Goal: Task Accomplishment & Management: Complete application form

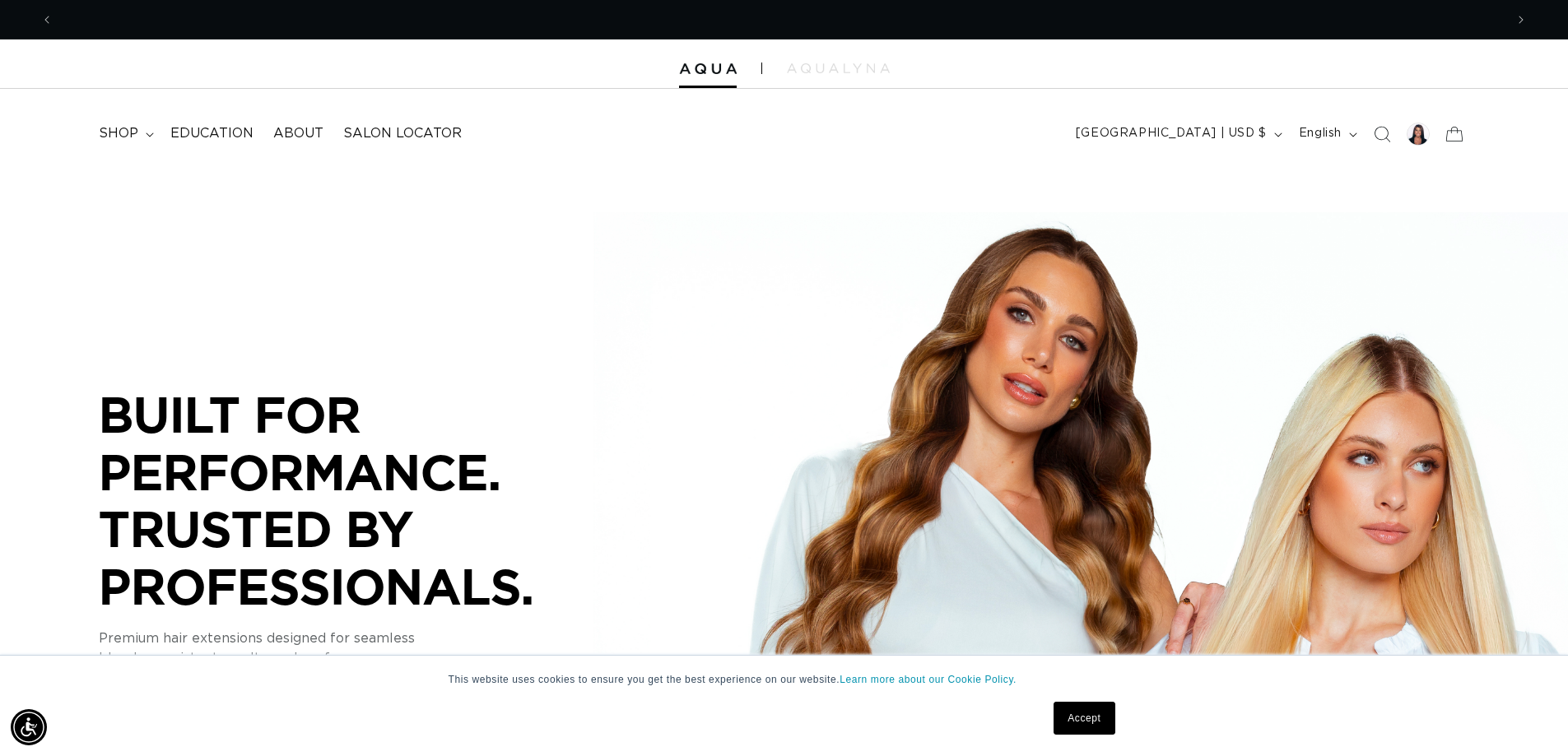
scroll to position [0, 1451]
click at [1421, 134] on div at bounding box center [1417, 133] width 23 height 23
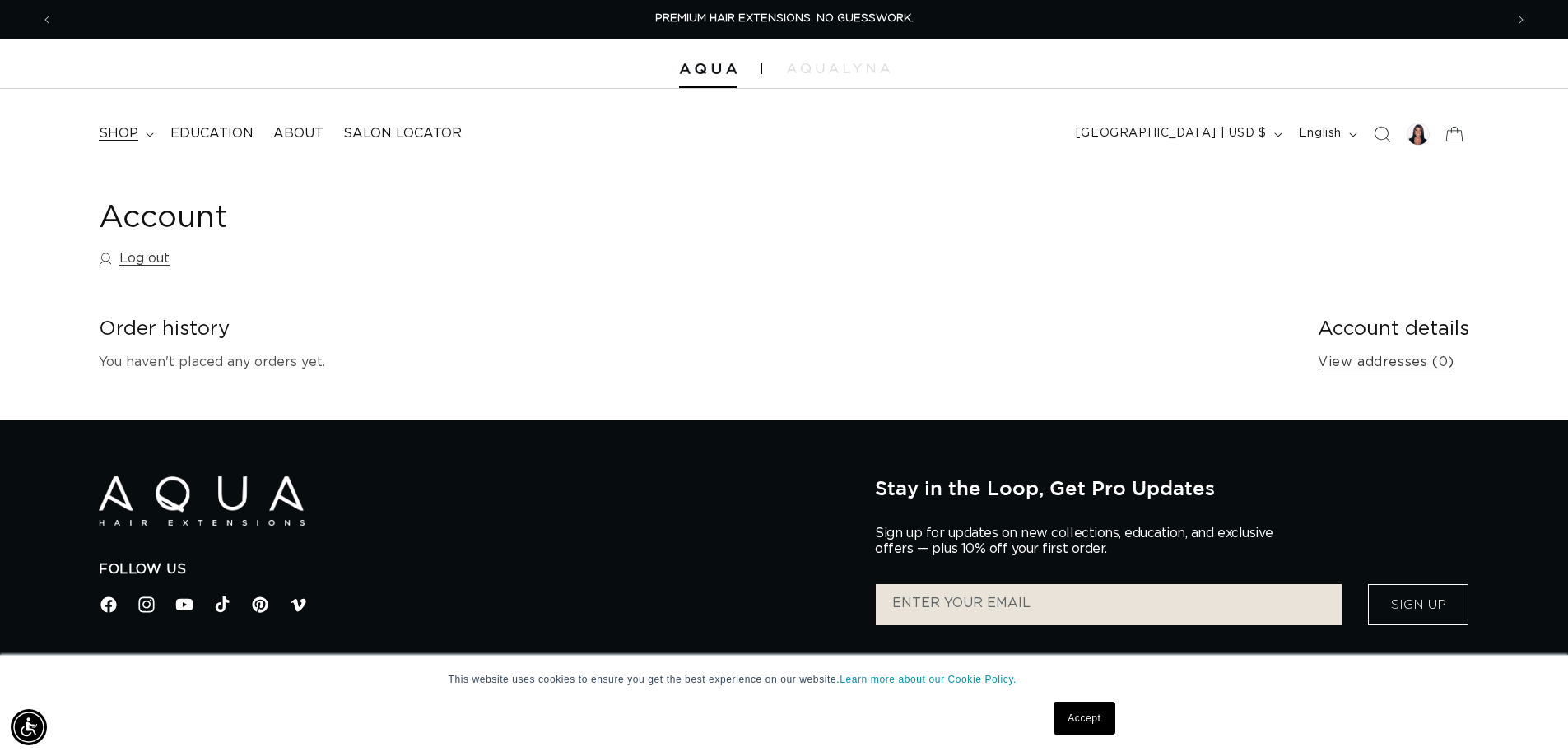
click at [141, 133] on summary "shop" at bounding box center [124, 133] width 72 height 37
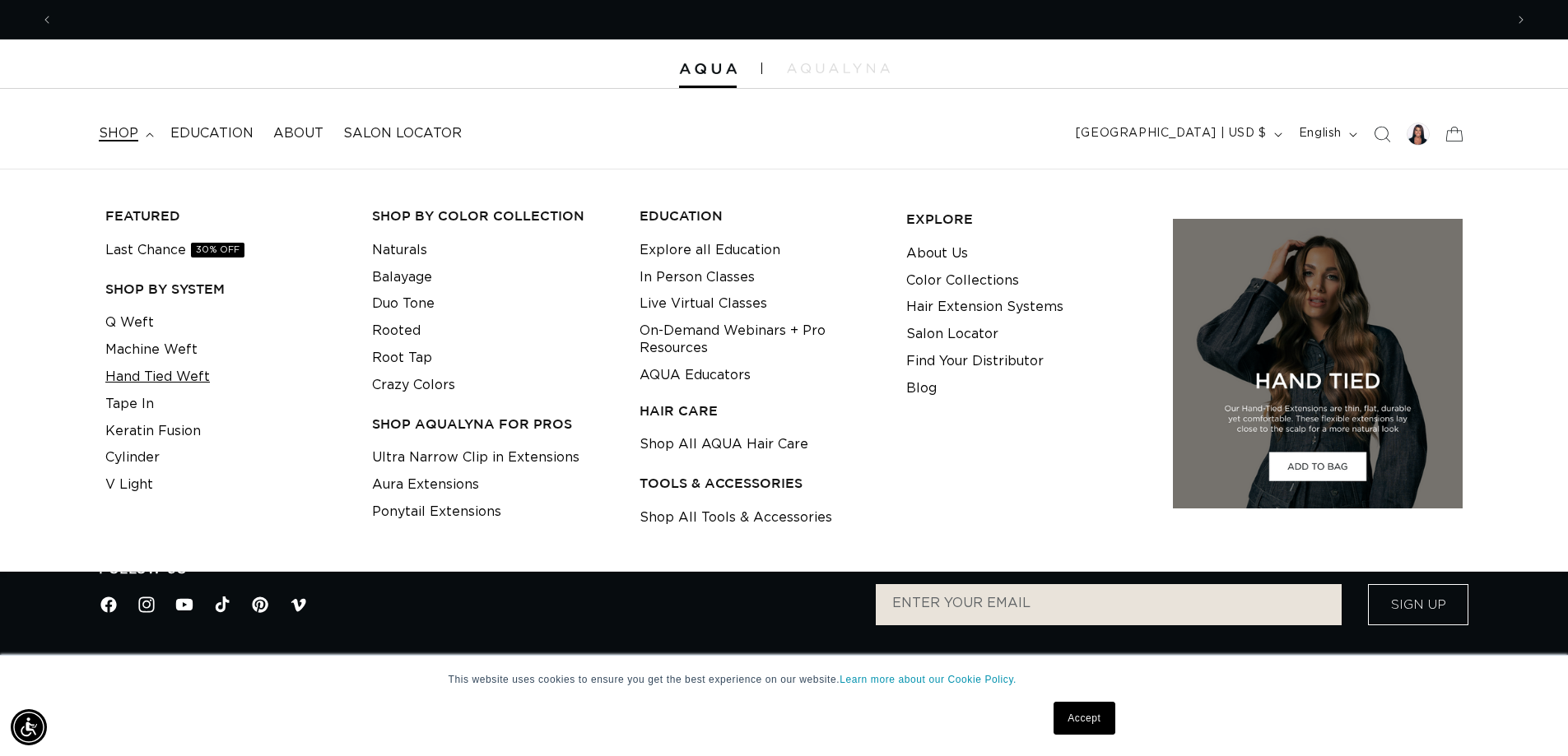
click at [158, 377] on link "Hand Tied Weft" at bounding box center [157, 377] width 104 height 27
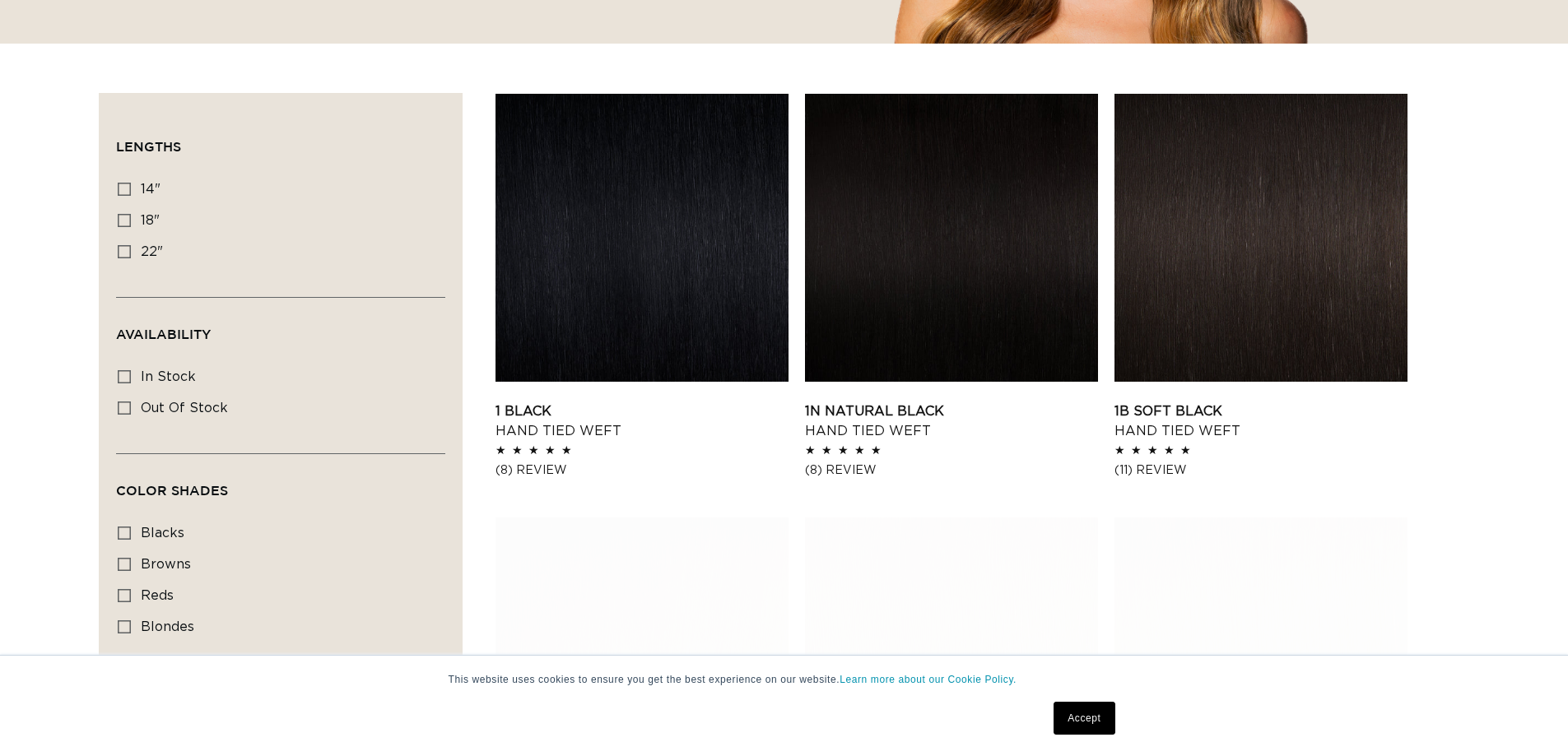
scroll to position [576, 0]
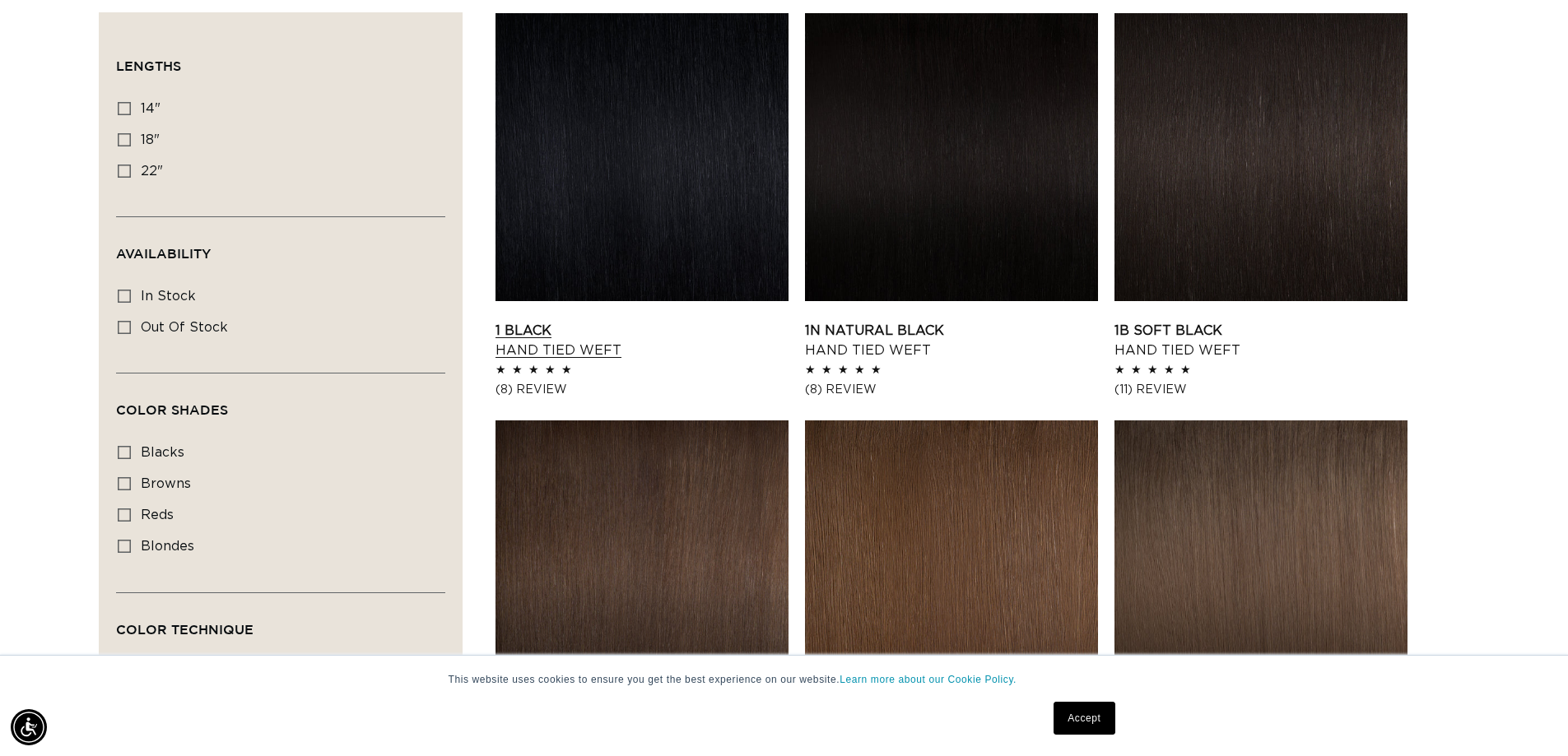
click at [709, 321] on link "1 Black Hand Tied Weft" at bounding box center [642, 341] width 293 height 40
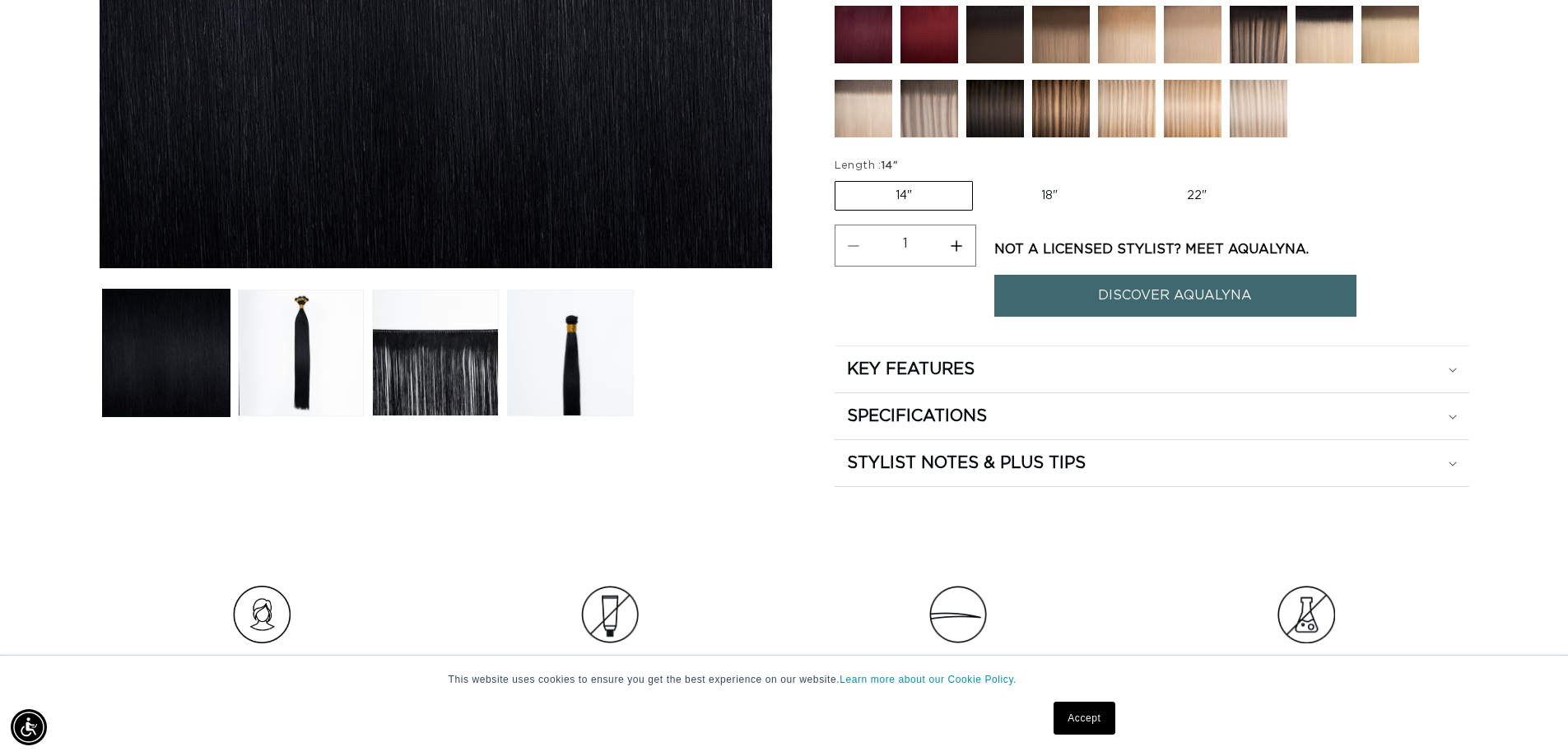
scroll to position [0, 1451]
click at [1057, 198] on label "18" Variant sold out or unavailable" at bounding box center [1049, 196] width 137 height 28
click at [982, 179] on input "18" Variant sold out or unavailable" at bounding box center [981, 178] width 1 height 1
radio input "true"
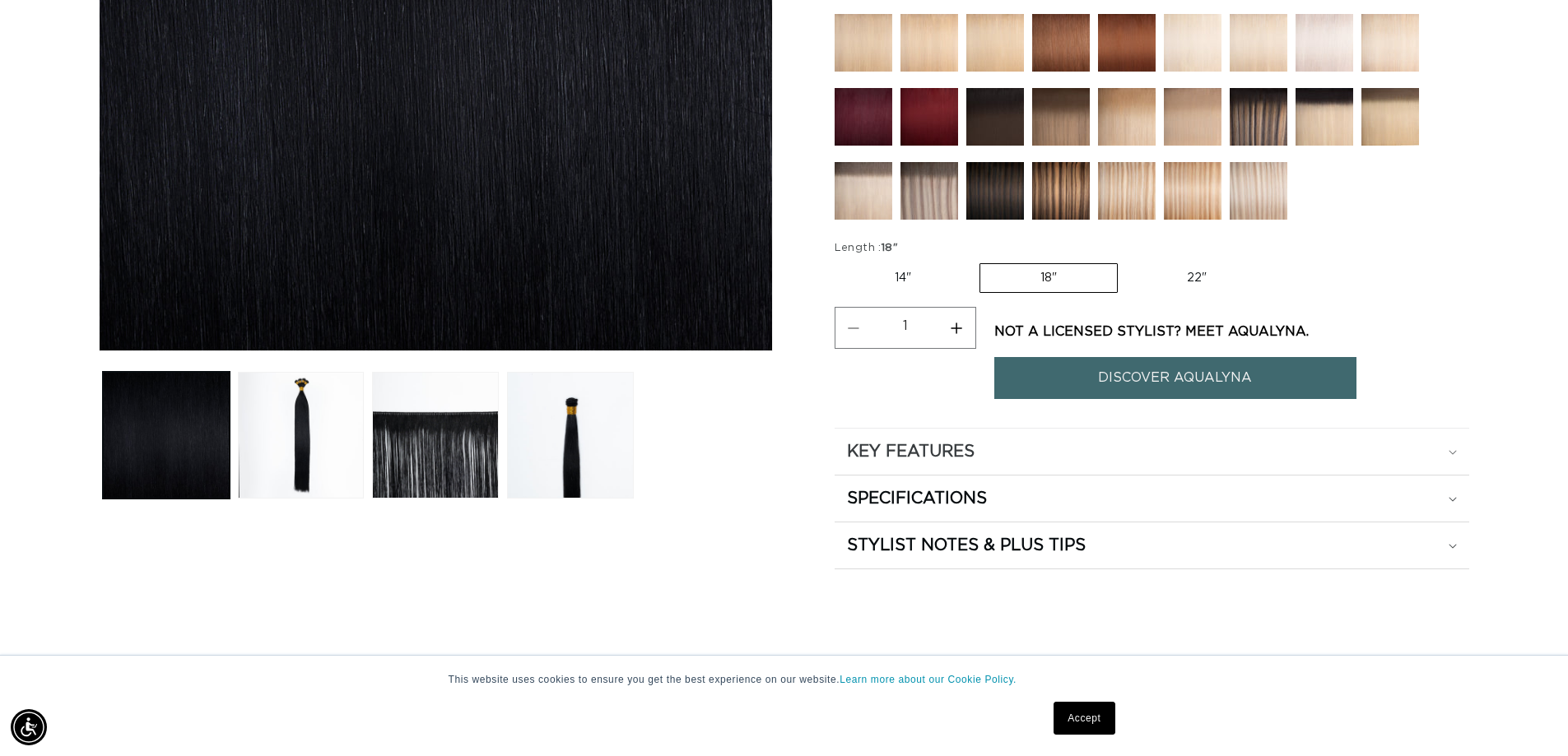
click at [967, 455] on h2 "KEY FEATURES" at bounding box center [911, 452] width 128 height 22
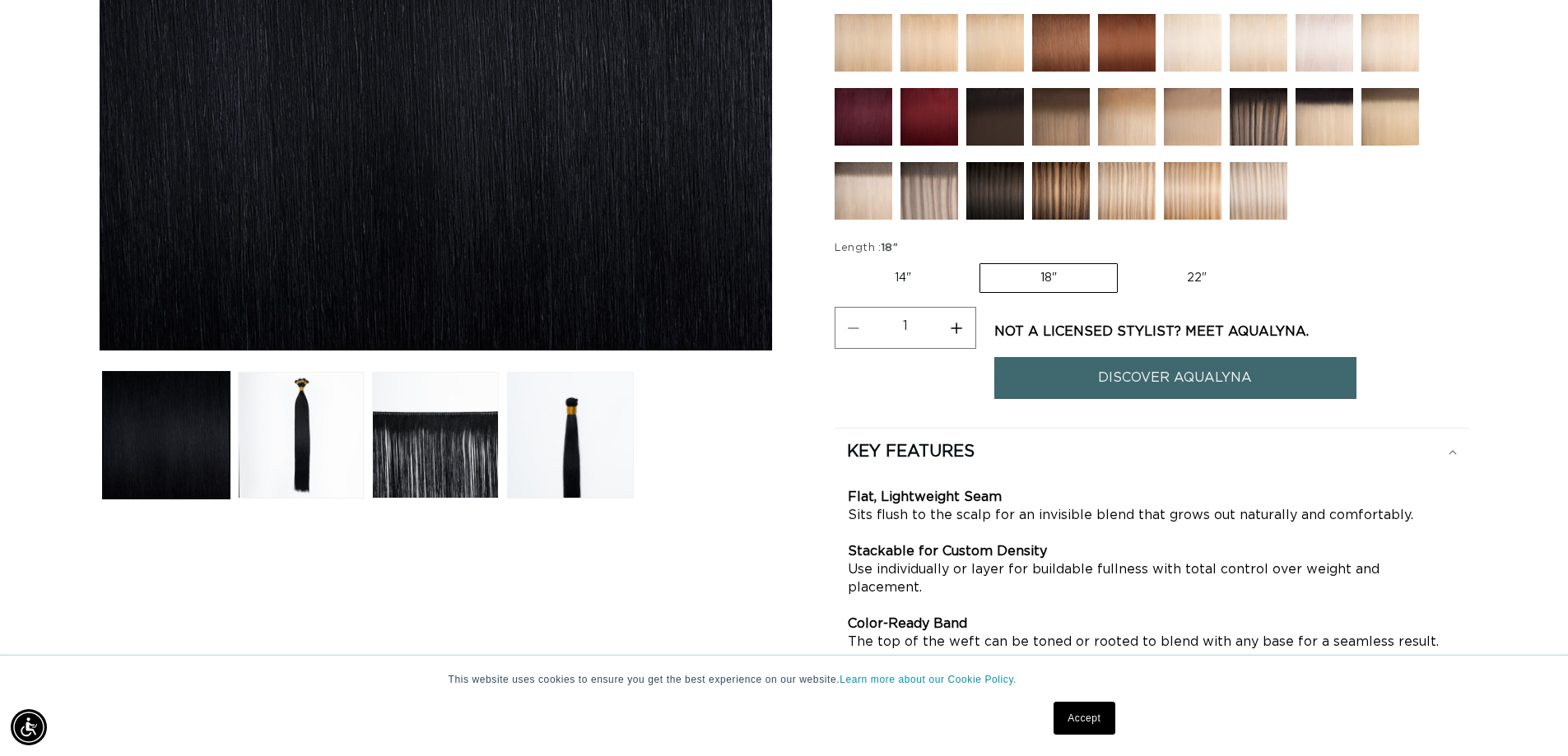
scroll to position [0, 2903]
click at [629, 454] on button "Load image 4 in gallery view" at bounding box center [570, 435] width 127 height 127
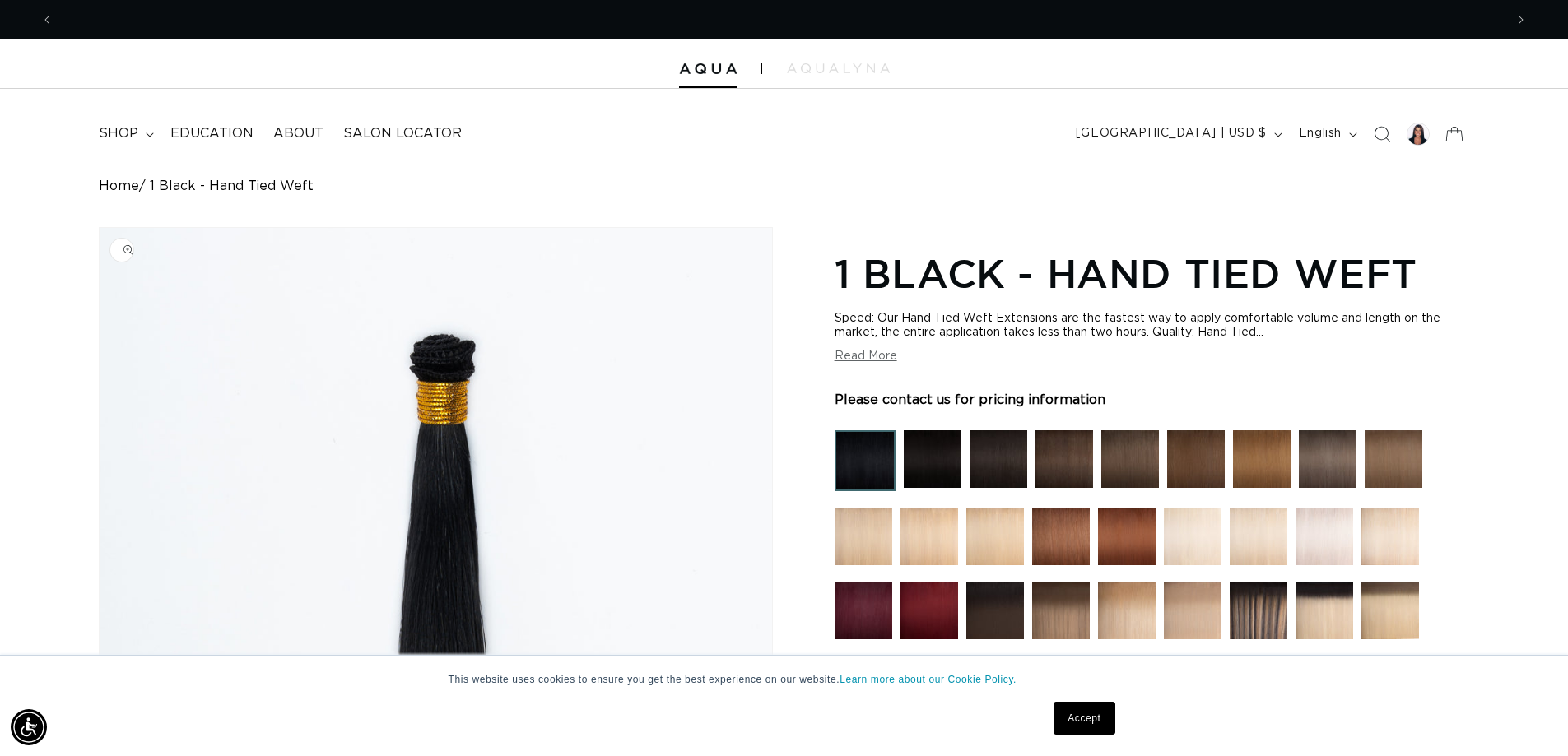
scroll to position [0, 0]
click at [112, 131] on span "shop" at bounding box center [119, 133] width 40 height 17
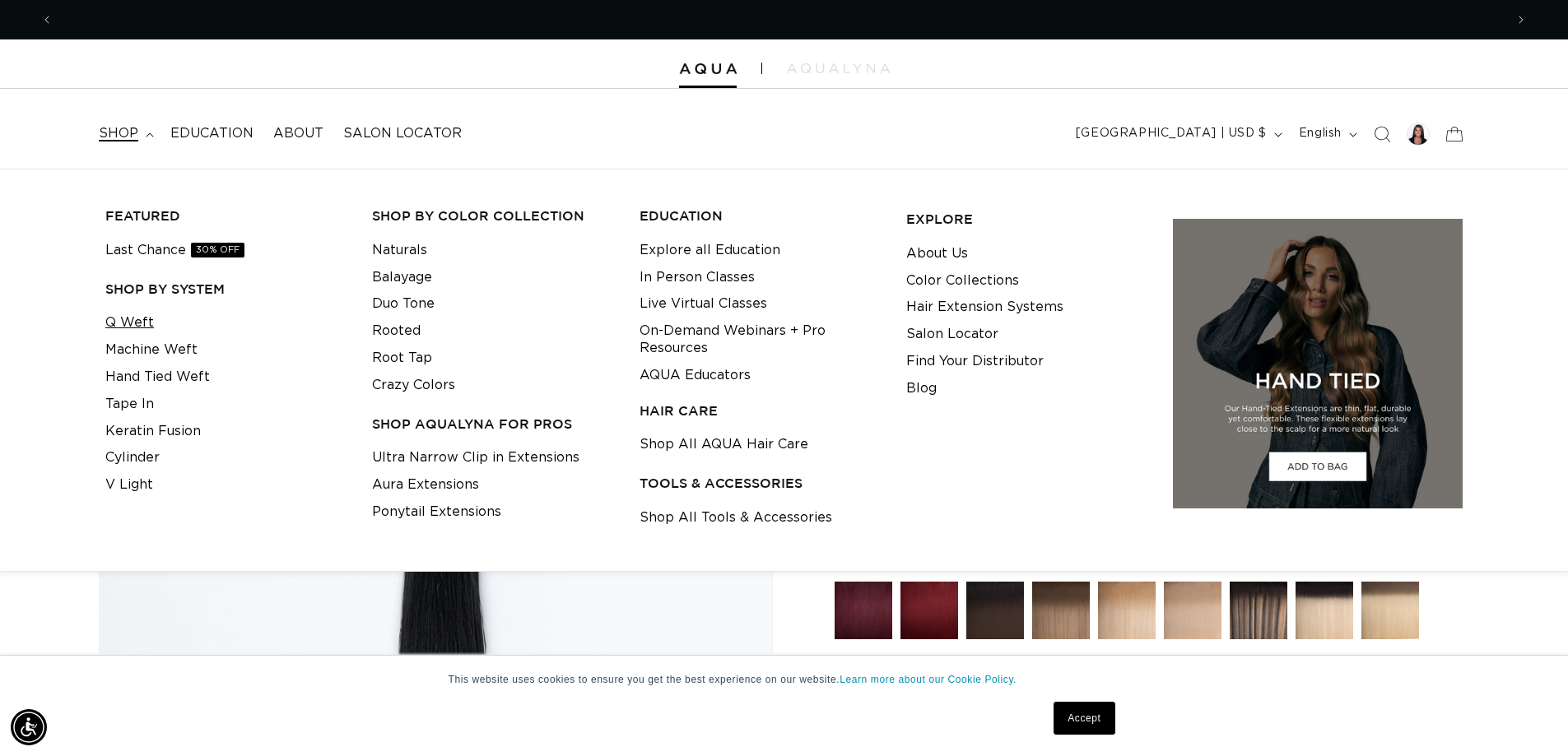
scroll to position [0, 2903]
click at [148, 317] on link "Q Weft" at bounding box center [130, 323] width 49 height 27
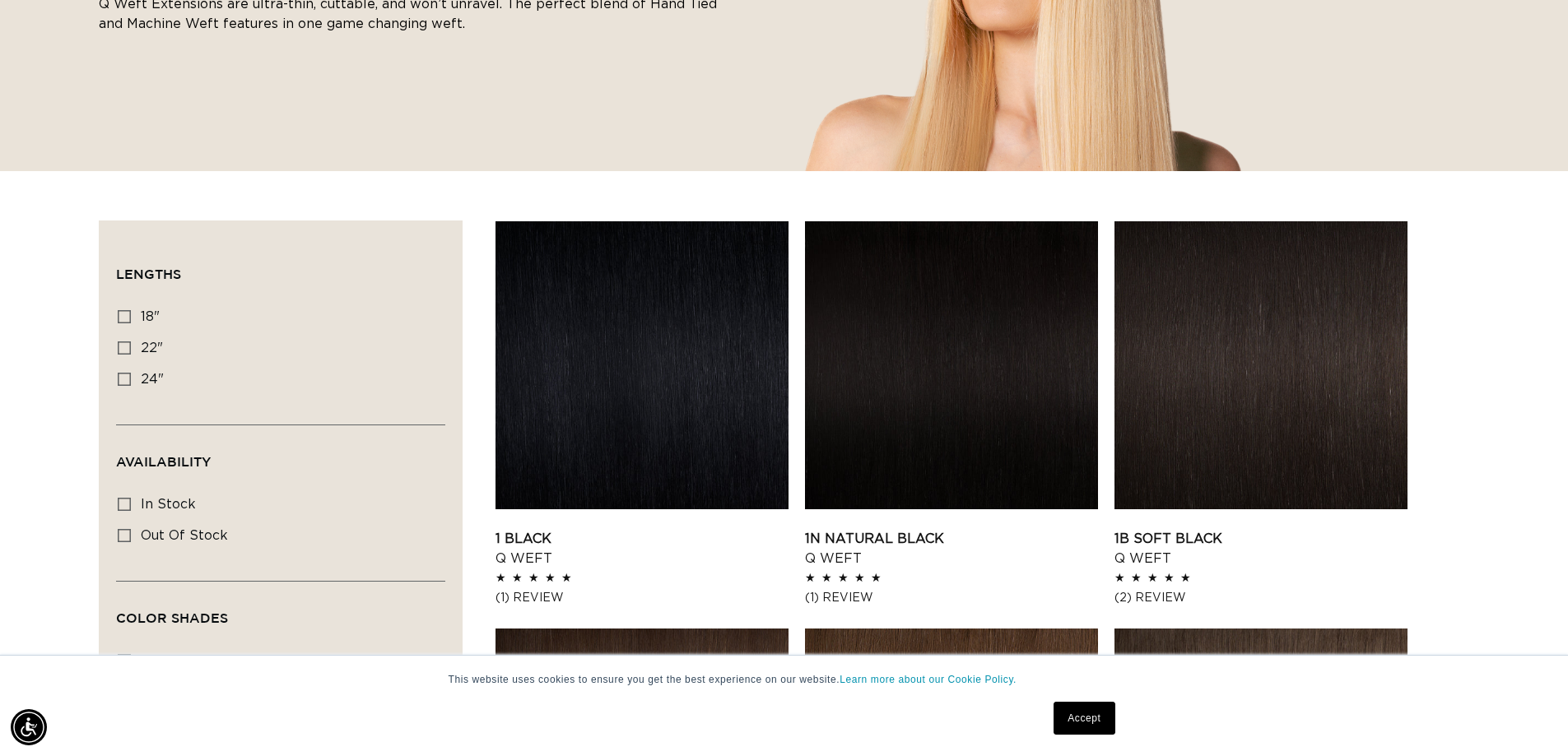
scroll to position [494, 0]
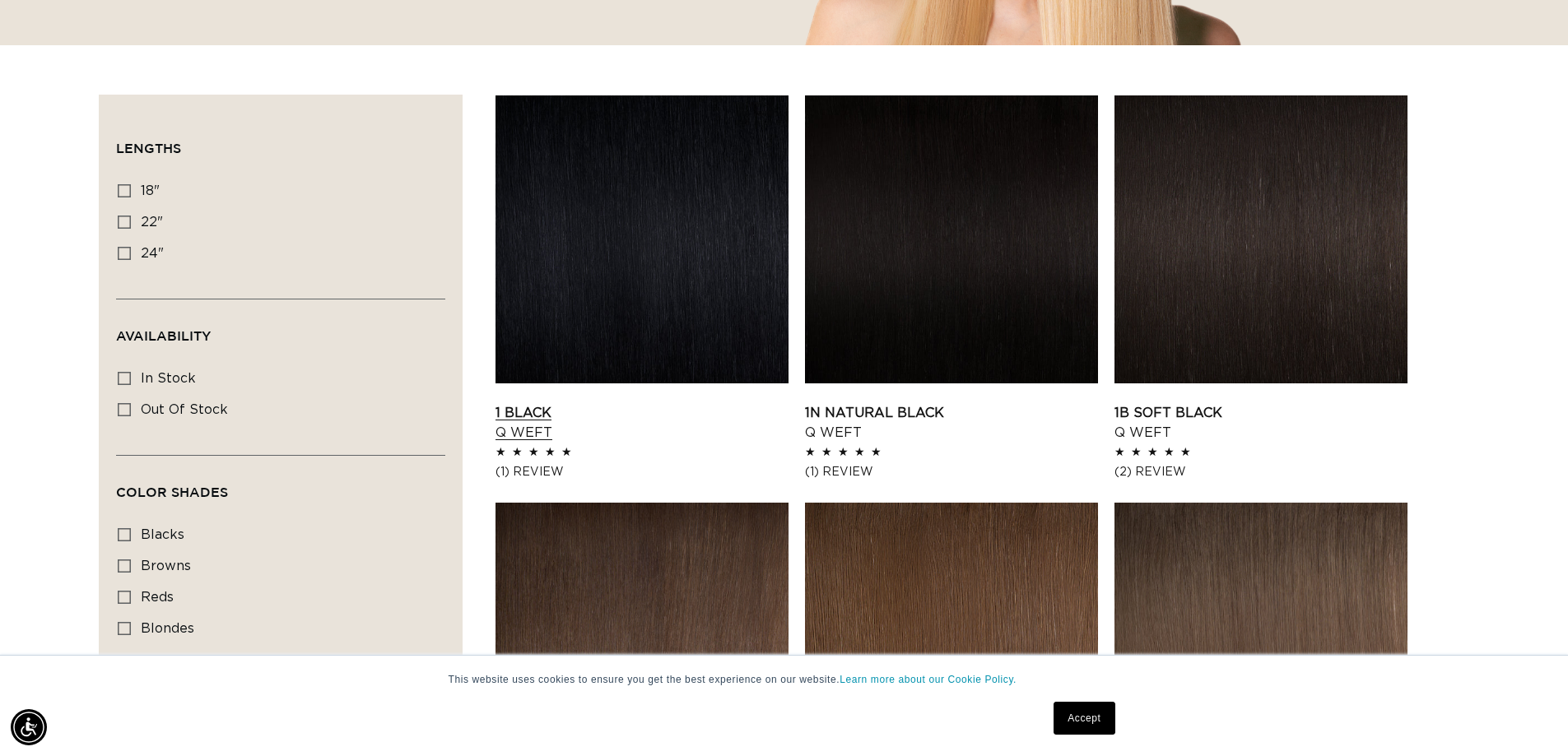
click at [591, 403] on link "1 Black Q Weft" at bounding box center [642, 423] width 293 height 40
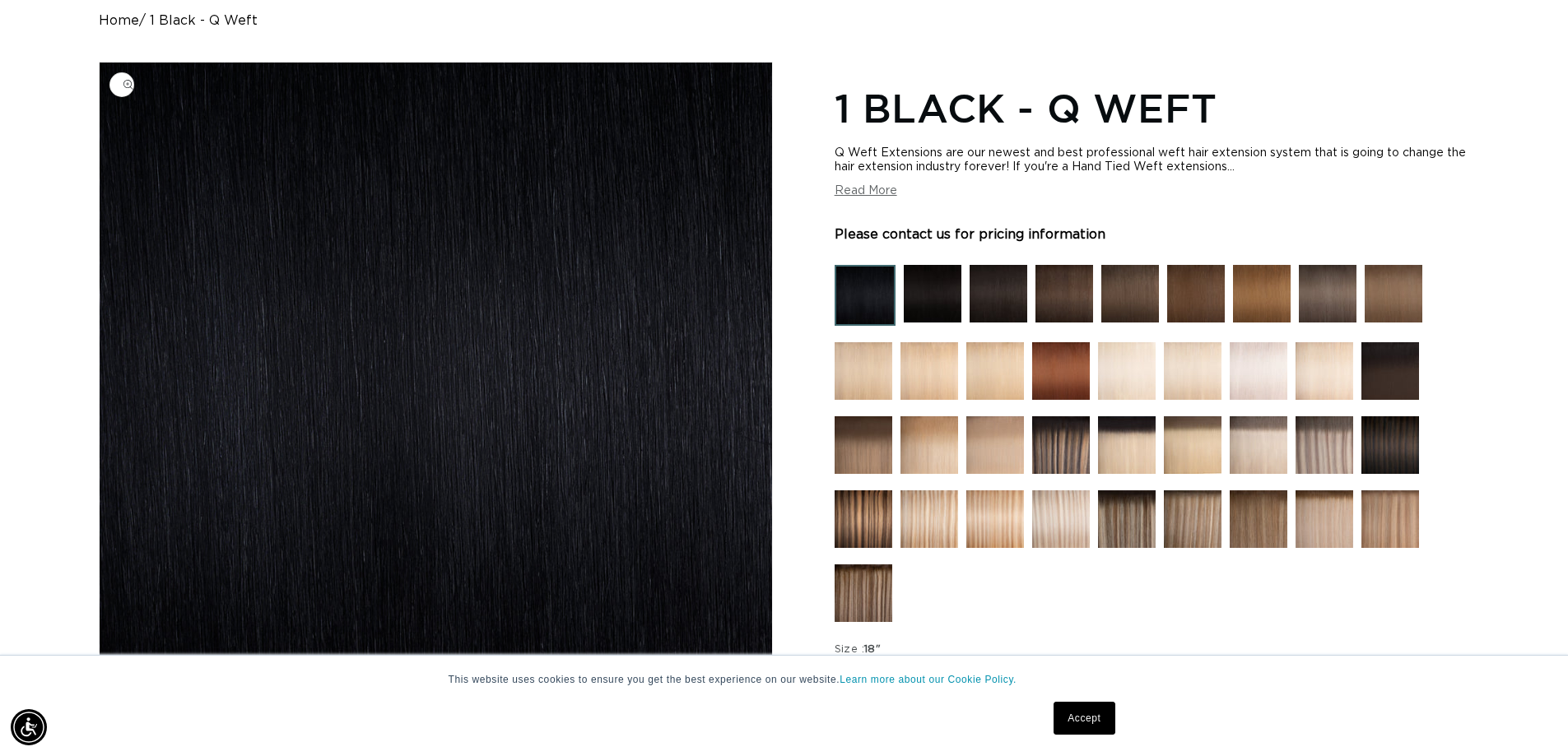
scroll to position [165, 0]
click at [862, 201] on section "1 Black - Q Weft Q Weft Extensions are our newest and best professional weft ha…" at bounding box center [1153, 526] width 635 height 894
click at [863, 190] on button "Read More" at bounding box center [866, 191] width 63 height 14
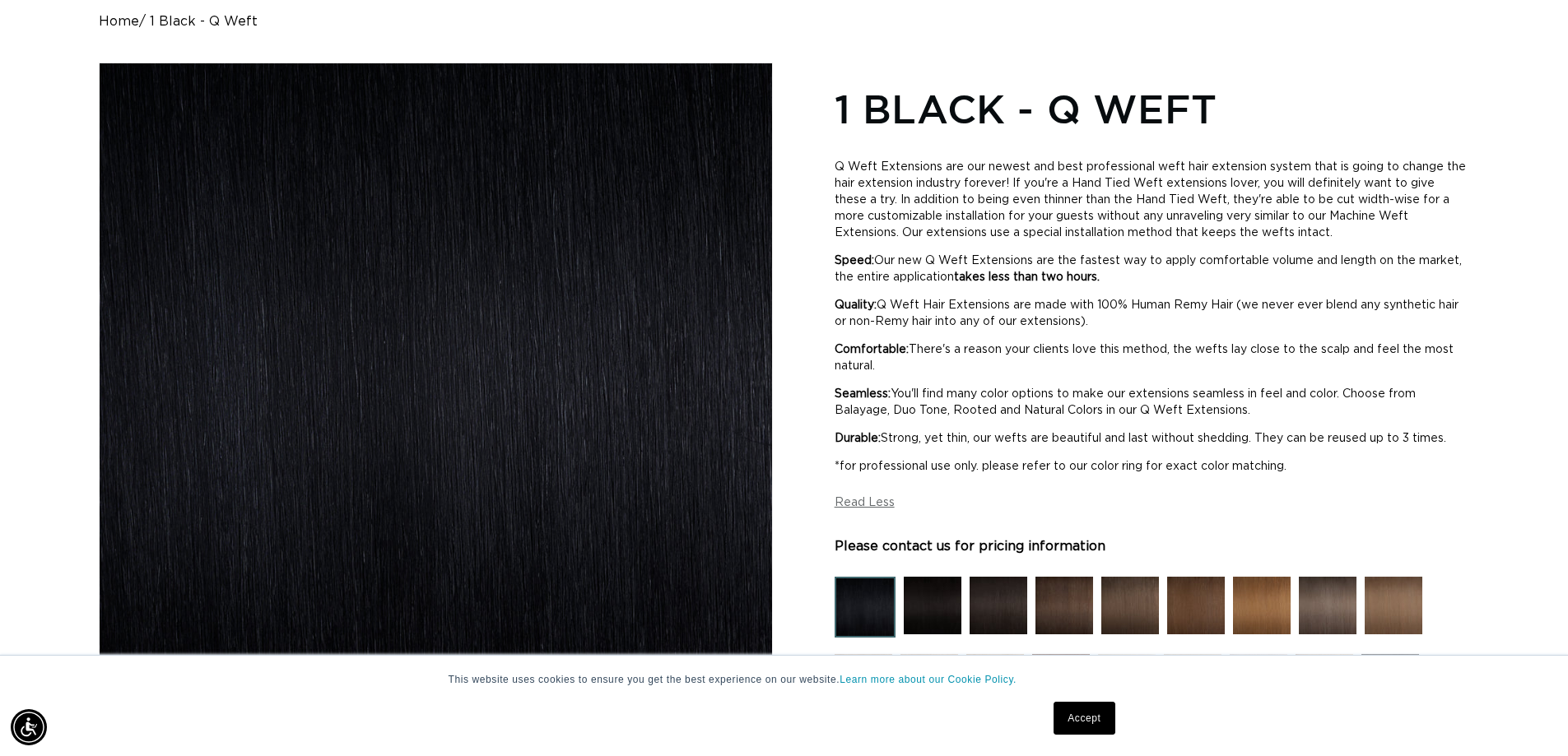
scroll to position [0, 1451]
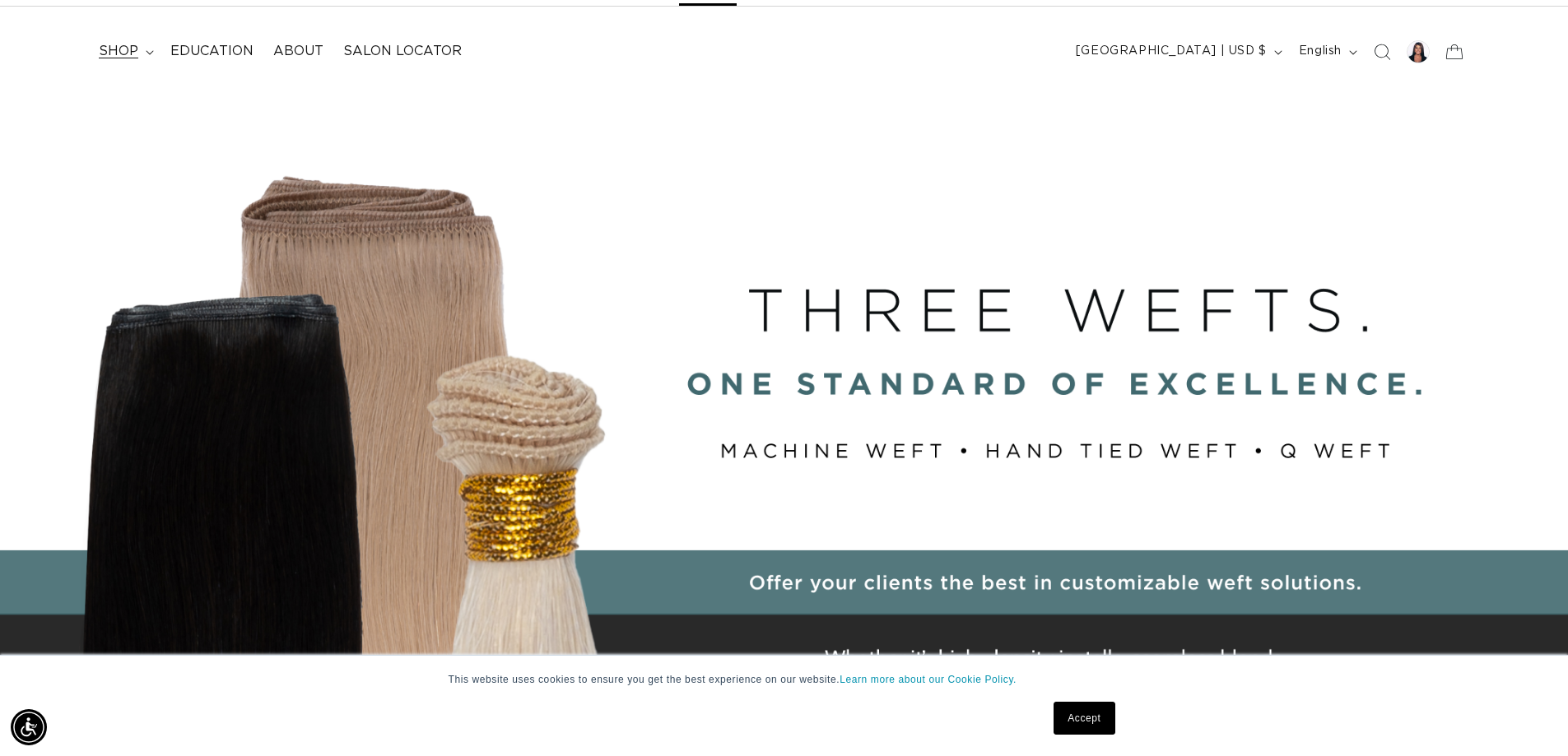
click at [131, 50] on span "shop" at bounding box center [119, 51] width 40 height 17
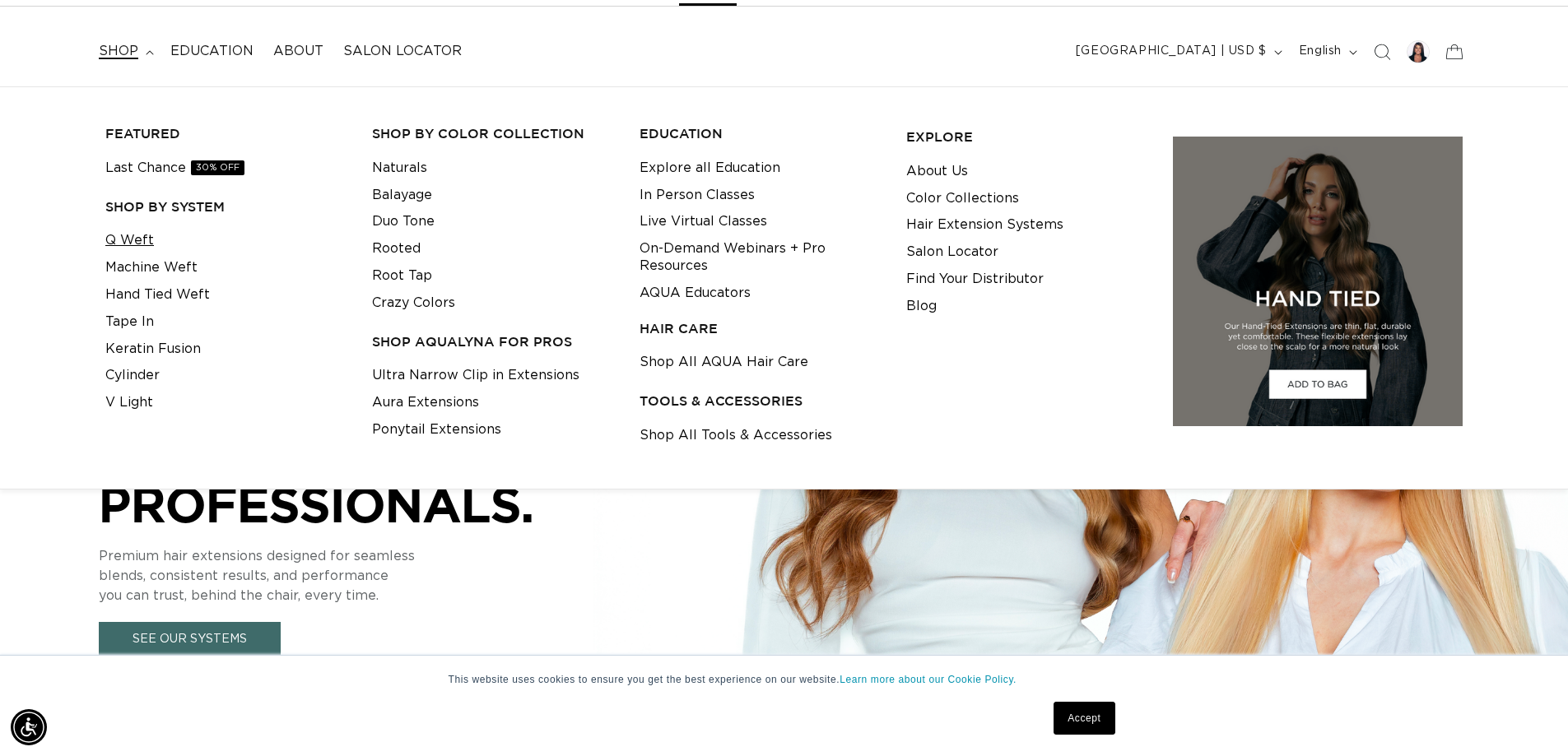
scroll to position [0, 2903]
click at [1414, 50] on div at bounding box center [1417, 51] width 23 height 23
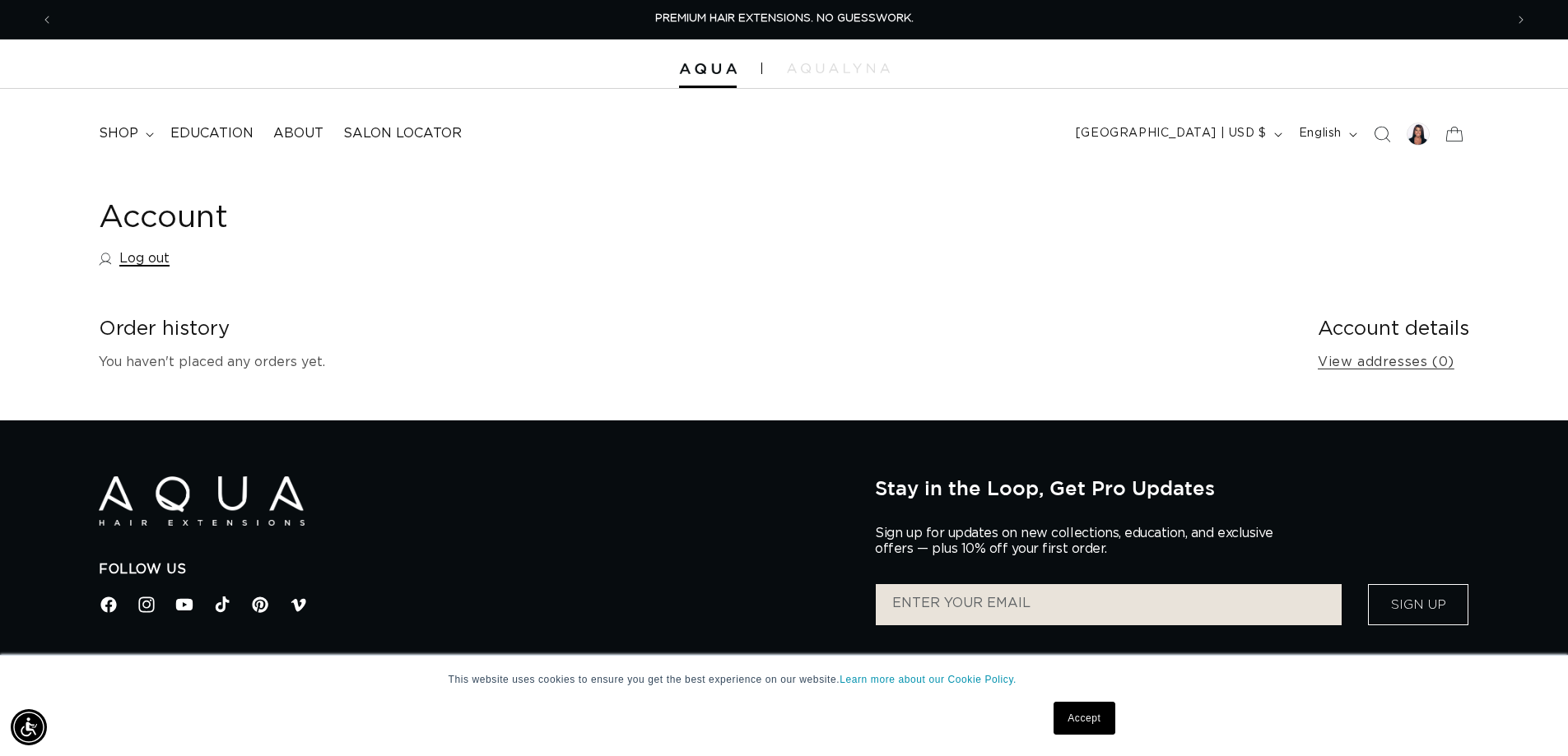
click at [144, 256] on link "Log out" at bounding box center [134, 258] width 71 height 24
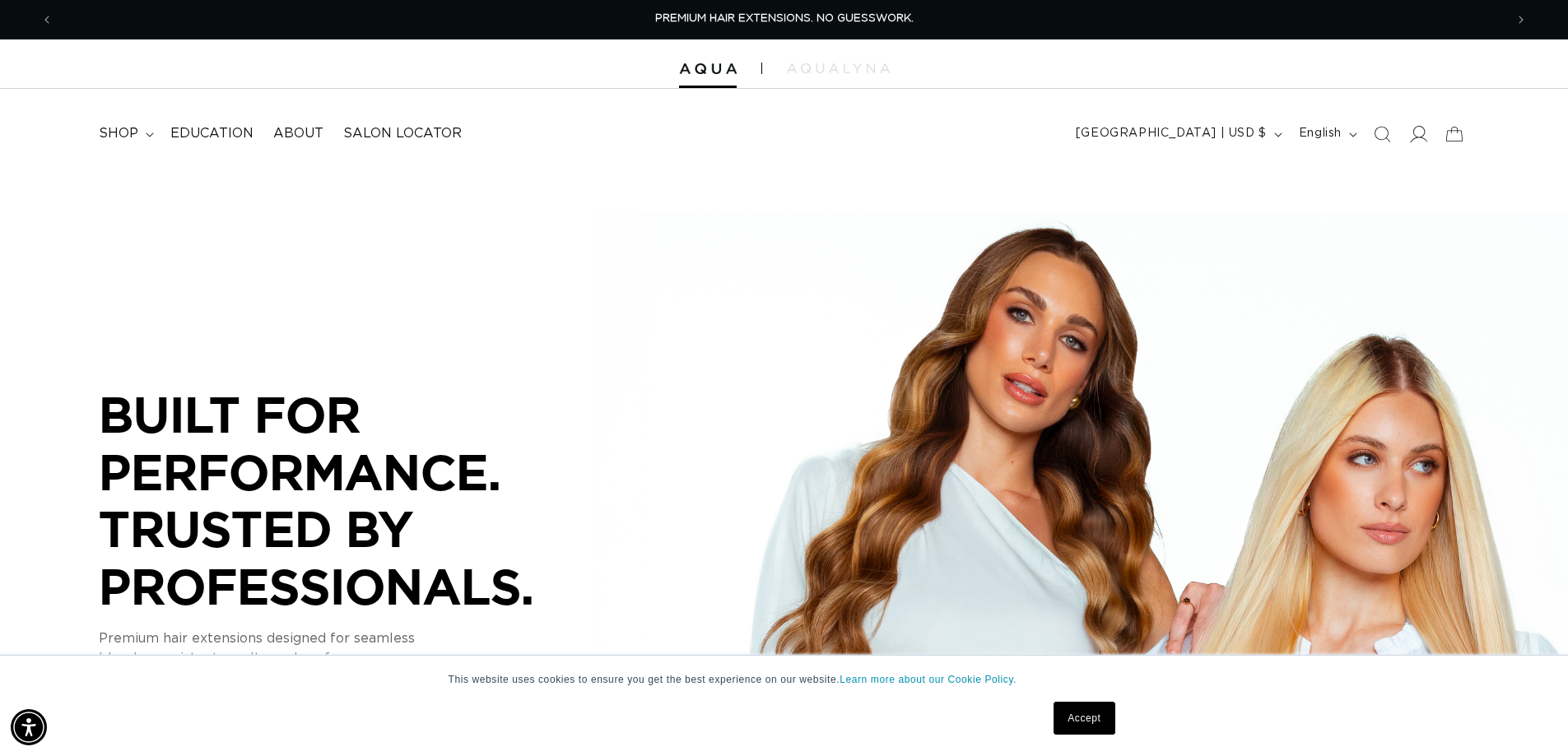
click at [1418, 134] on icon at bounding box center [1417, 133] width 17 height 17
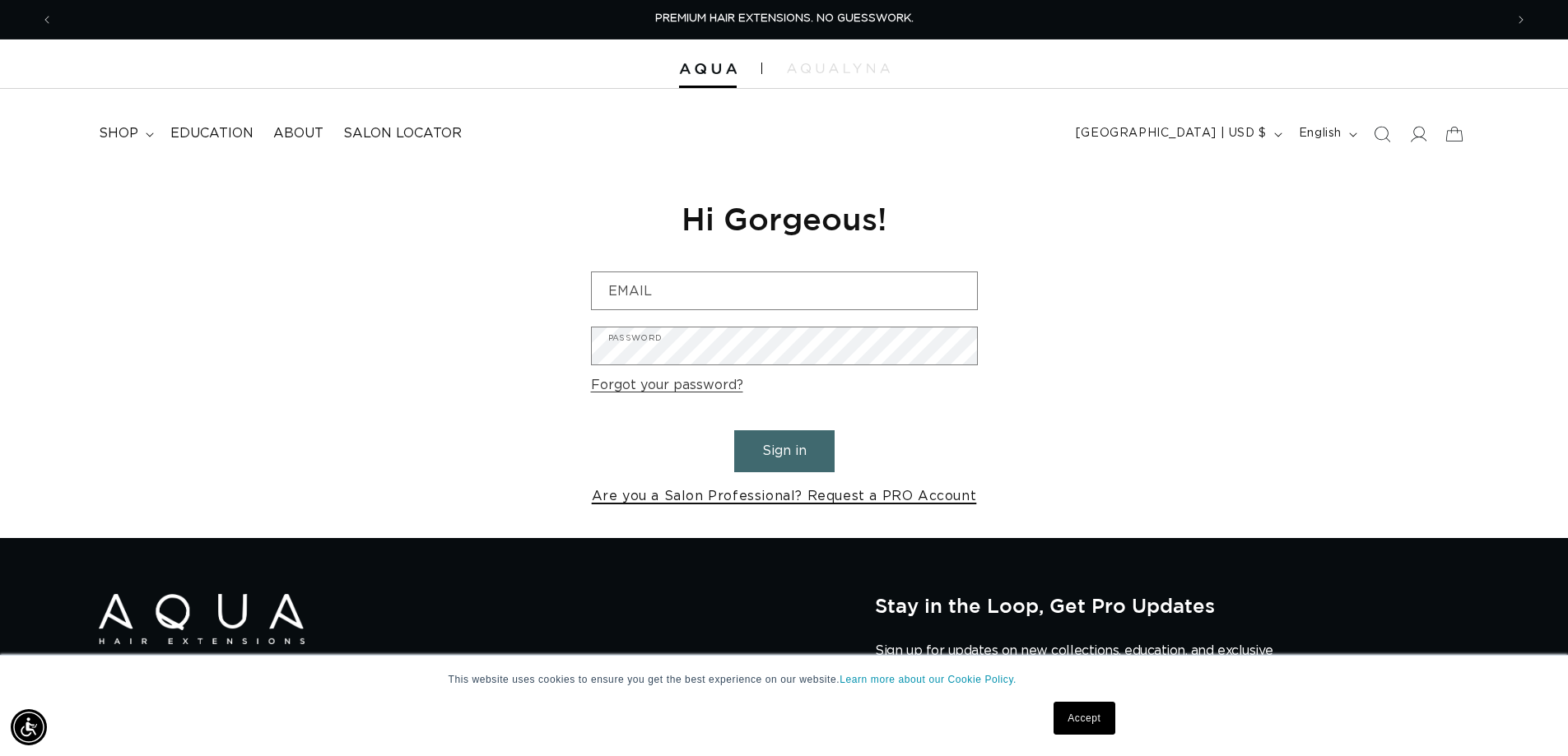
click at [936, 489] on link "Are you a Salon Professional? Request a PRO Account" at bounding box center [784, 497] width 385 height 24
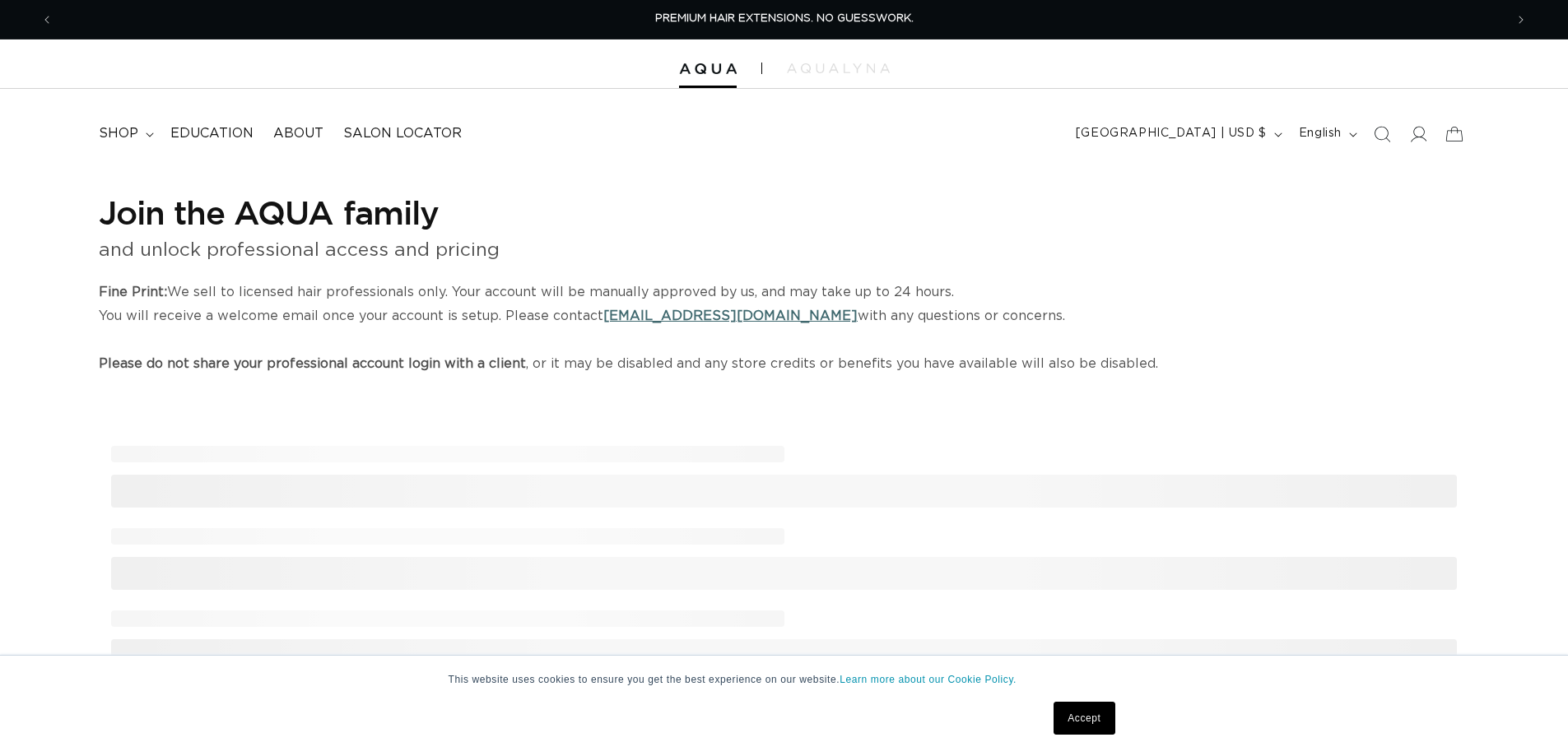
select select "US"
select select "[GEOGRAPHIC_DATA]"
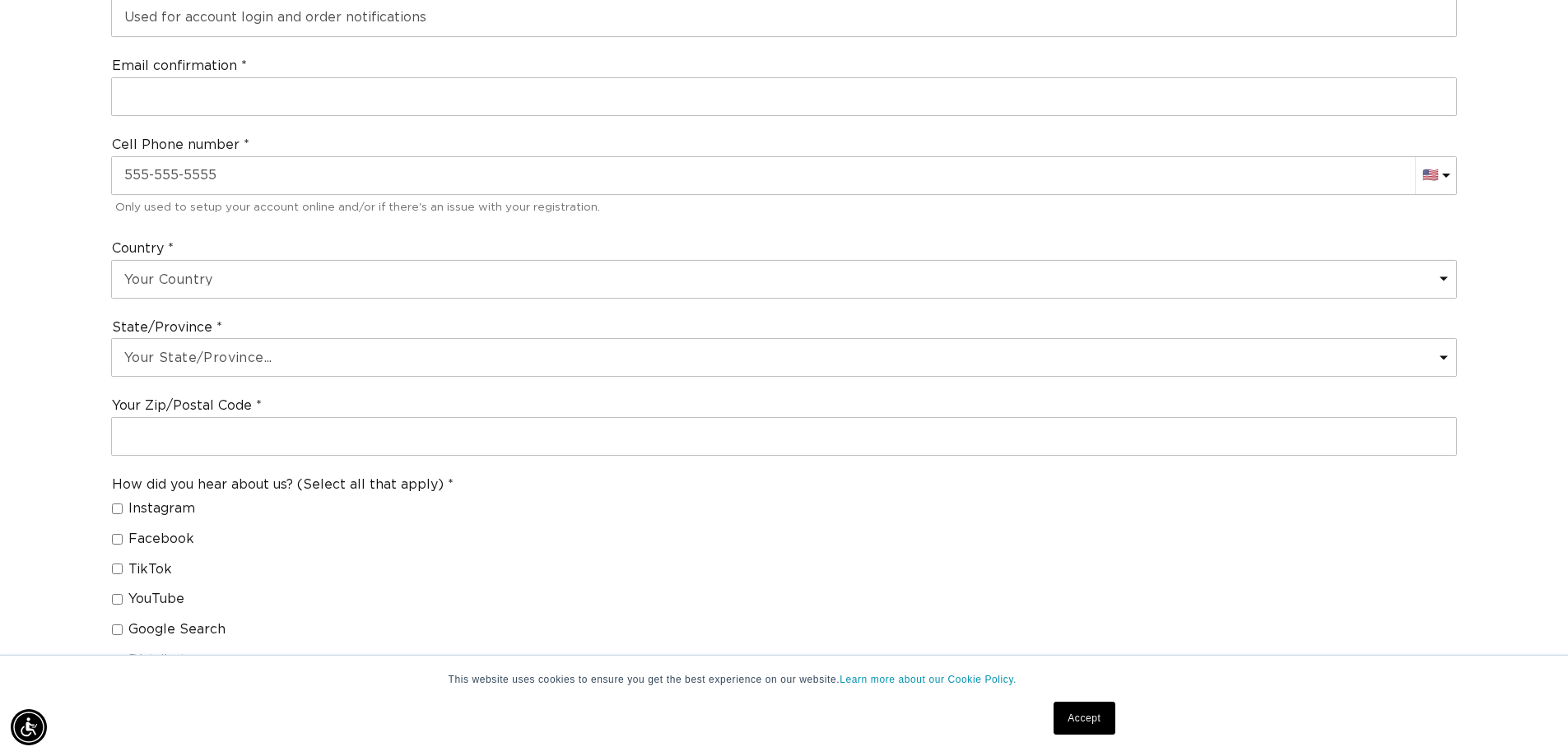
scroll to position [1564, 0]
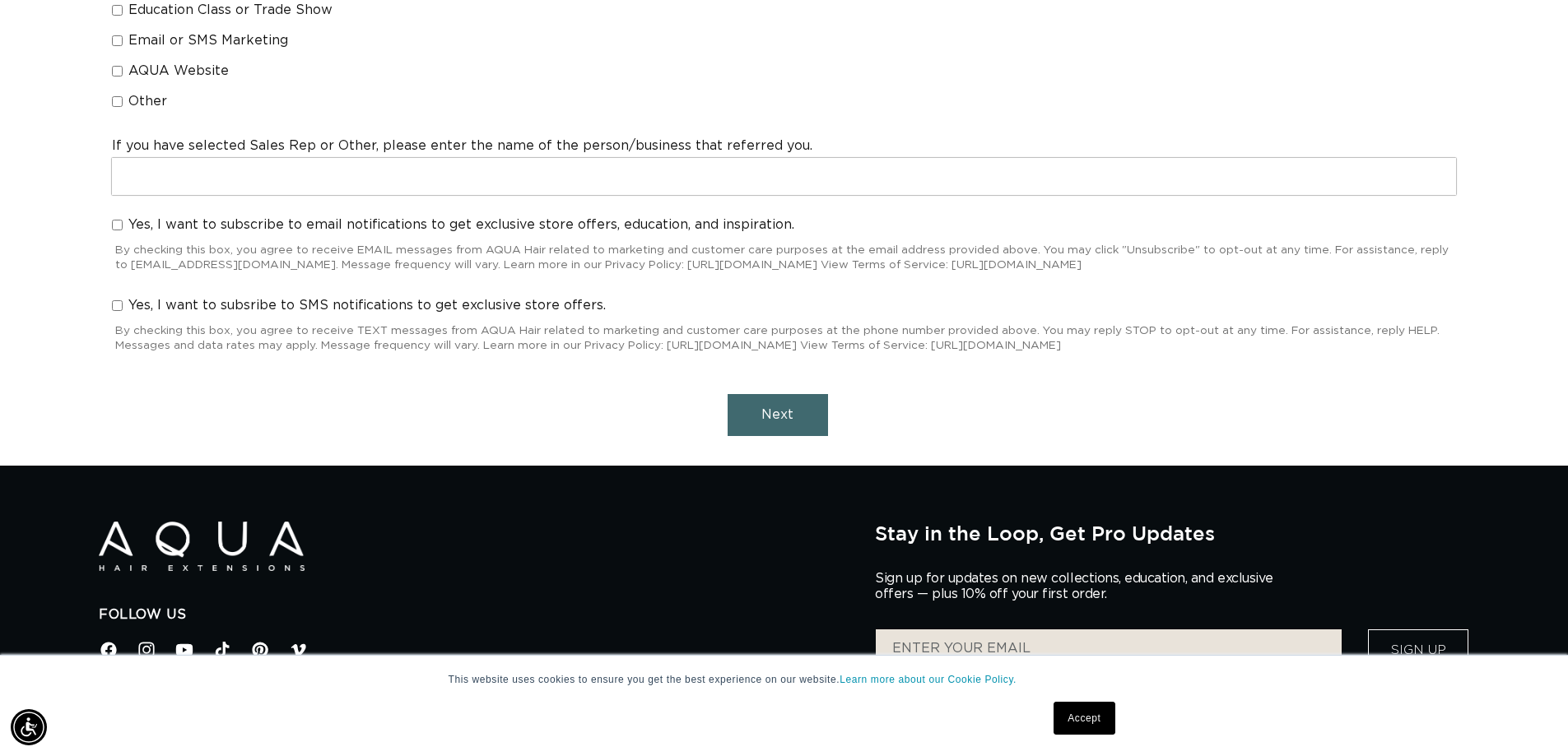
click at [794, 417] on button "Next" at bounding box center [778, 415] width 101 height 42
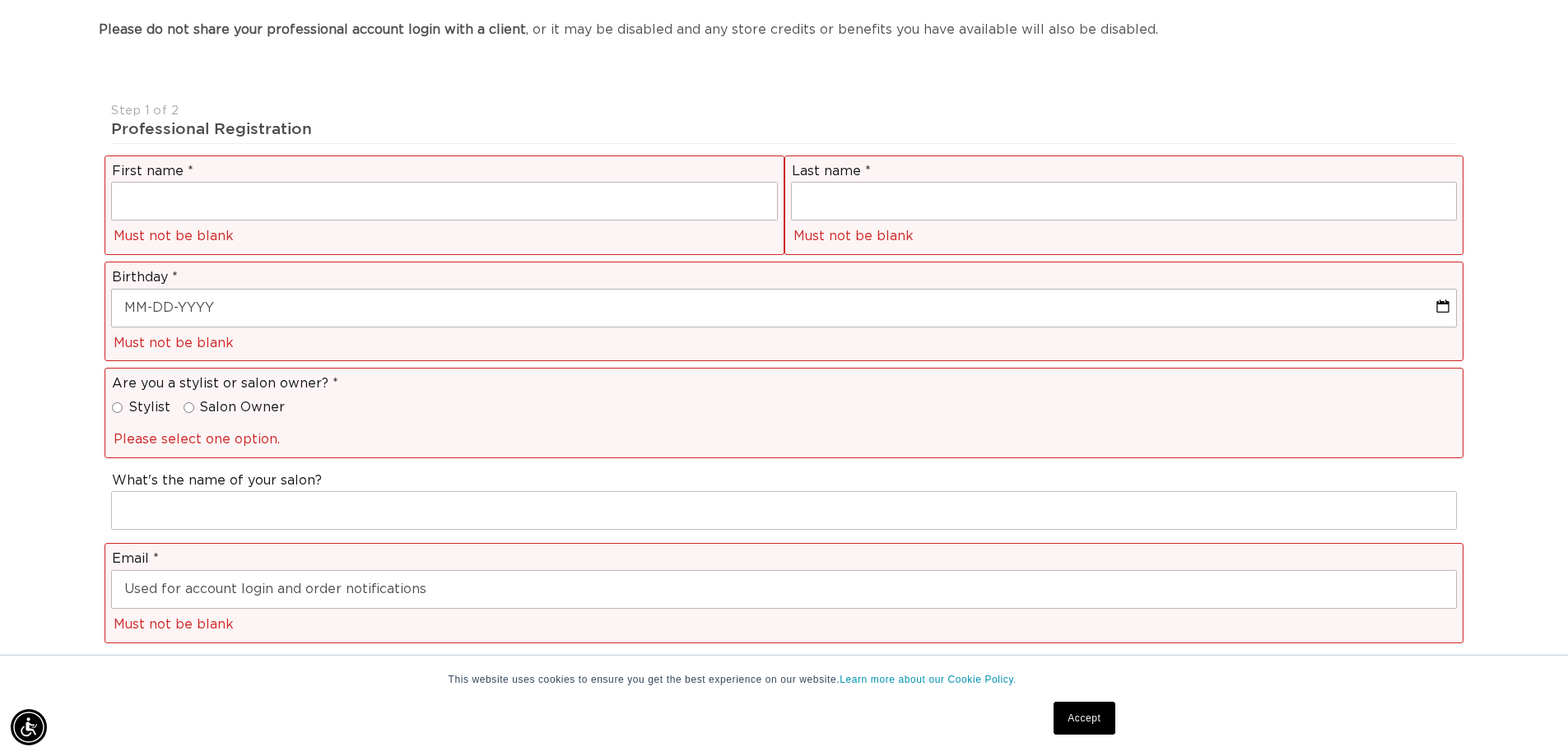
scroll to position [111, 0]
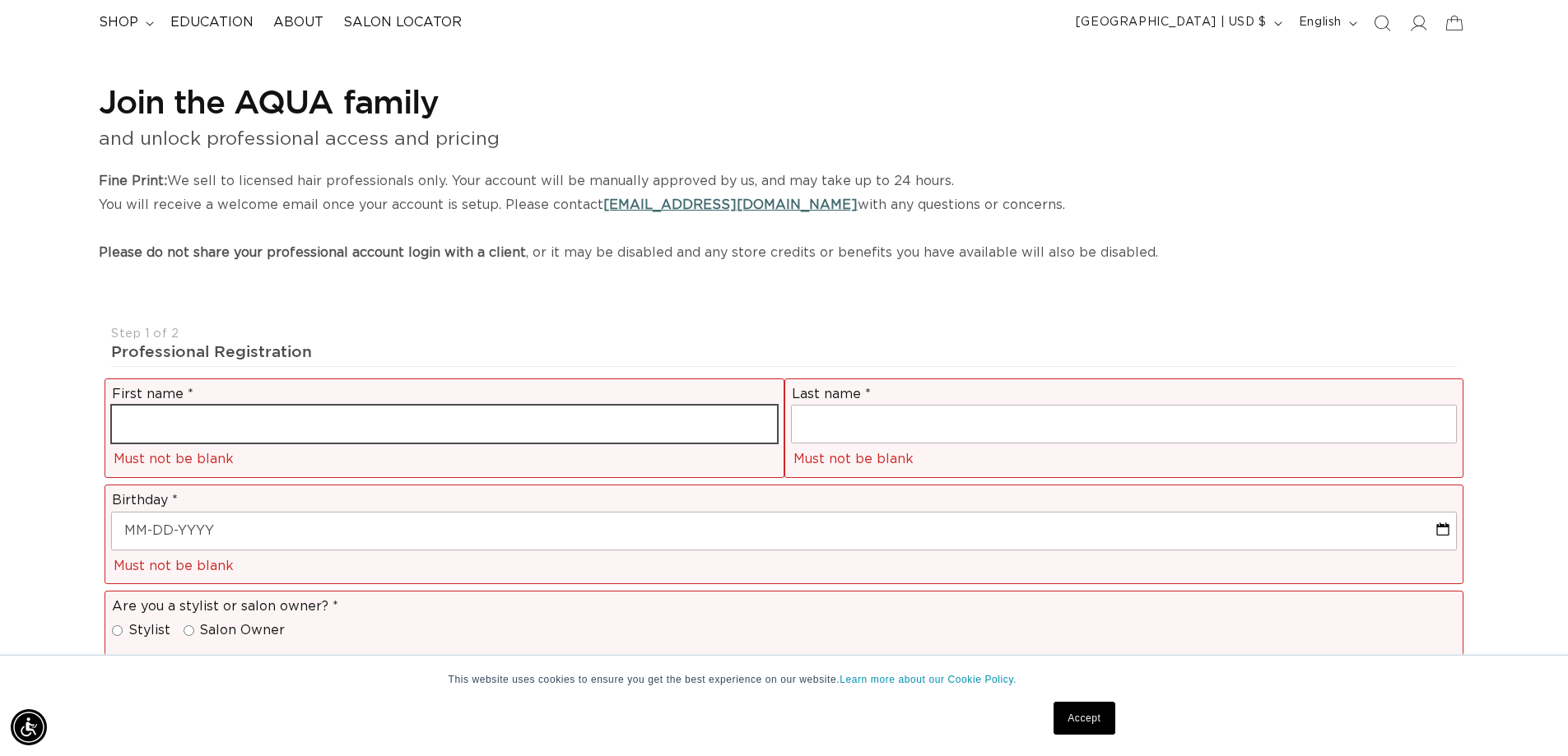
click at [634, 412] on input "text" at bounding box center [444, 424] width 666 height 37
type input "Lauren"
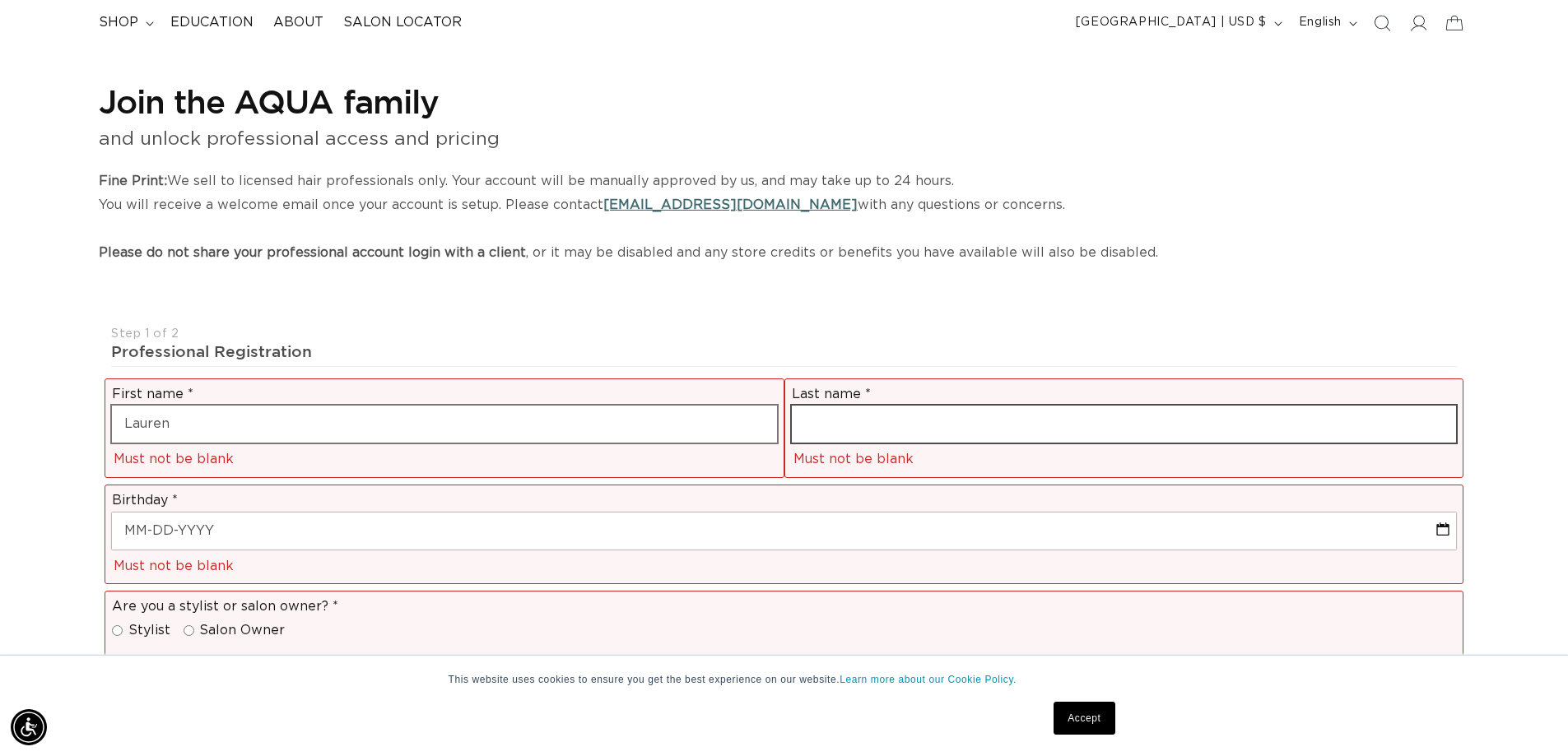
type input "Hernandez"
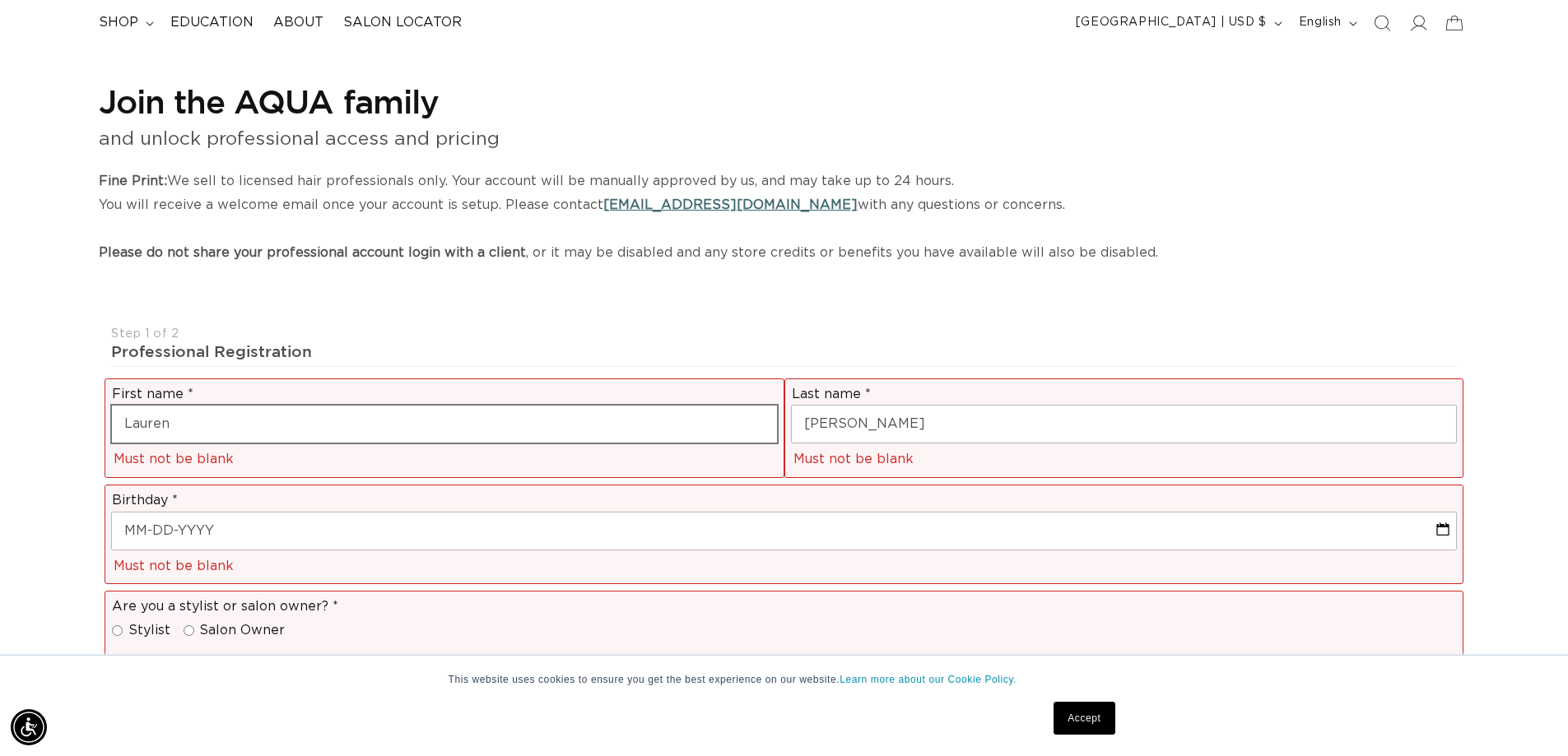
type input "lclaurenchristine@gmail.com"
type input "+1 714 887 6337"
select select "California"
type input "92587"
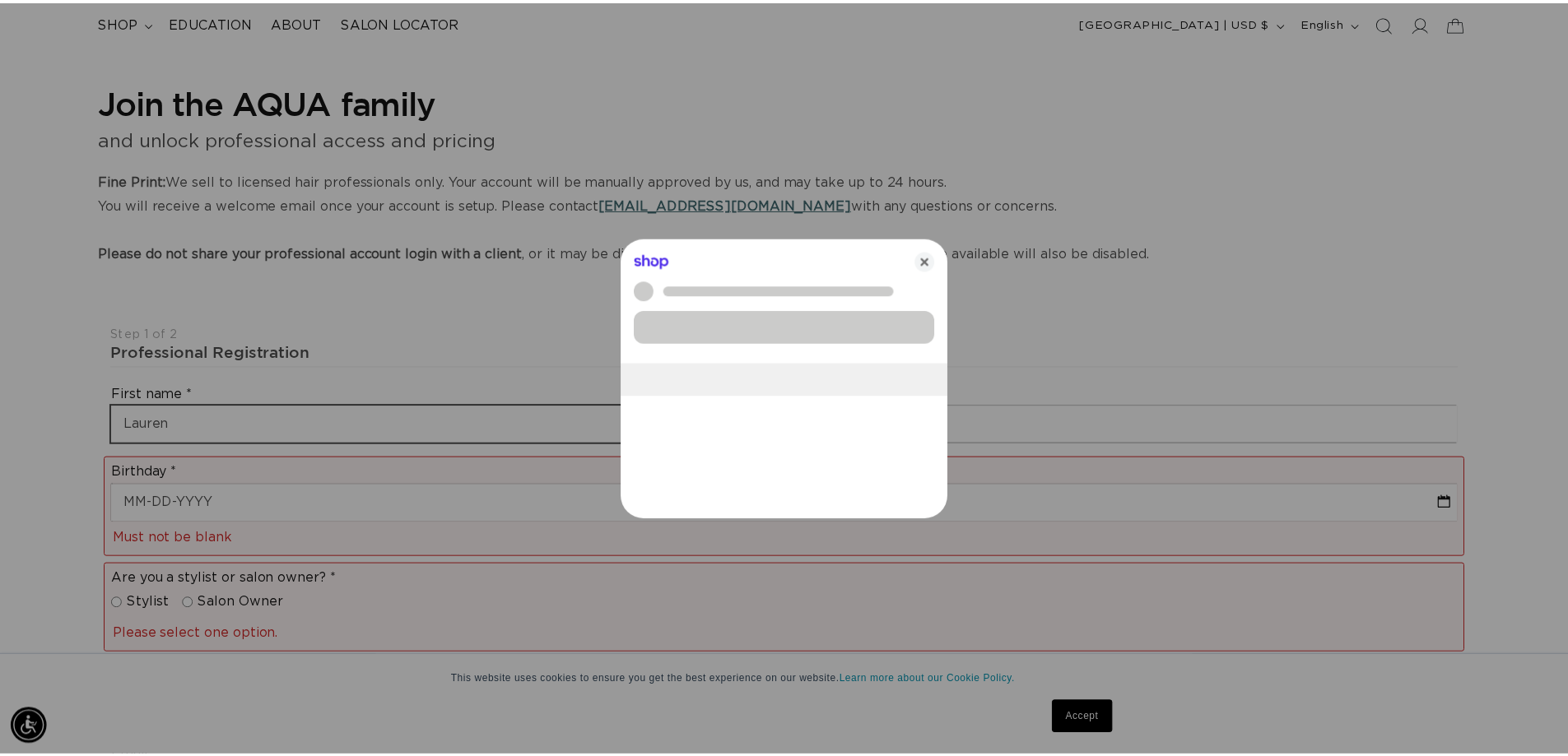
scroll to position [0, 1464]
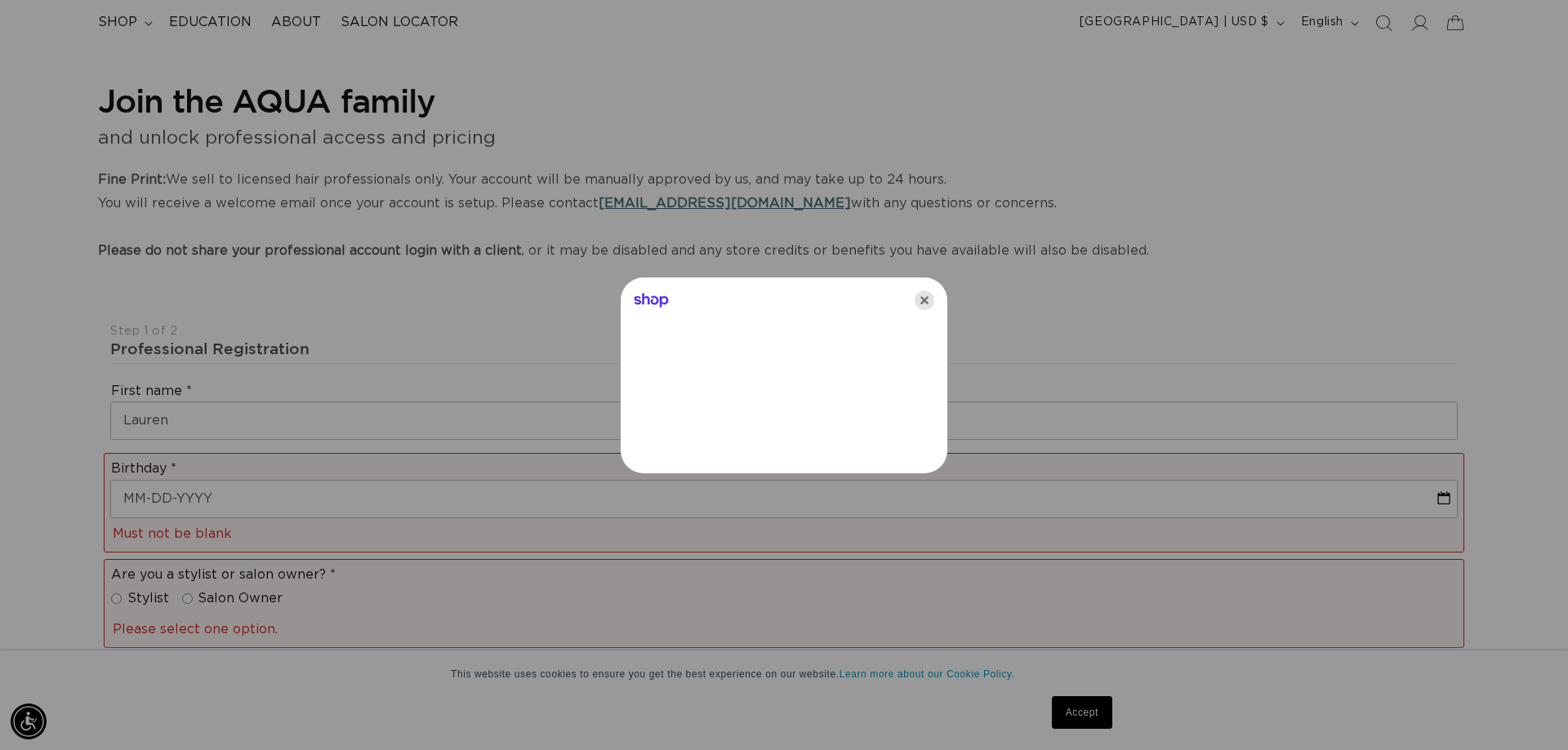
click at [923, 297] on icon "Close" at bounding box center [925, 300] width 20 height 20
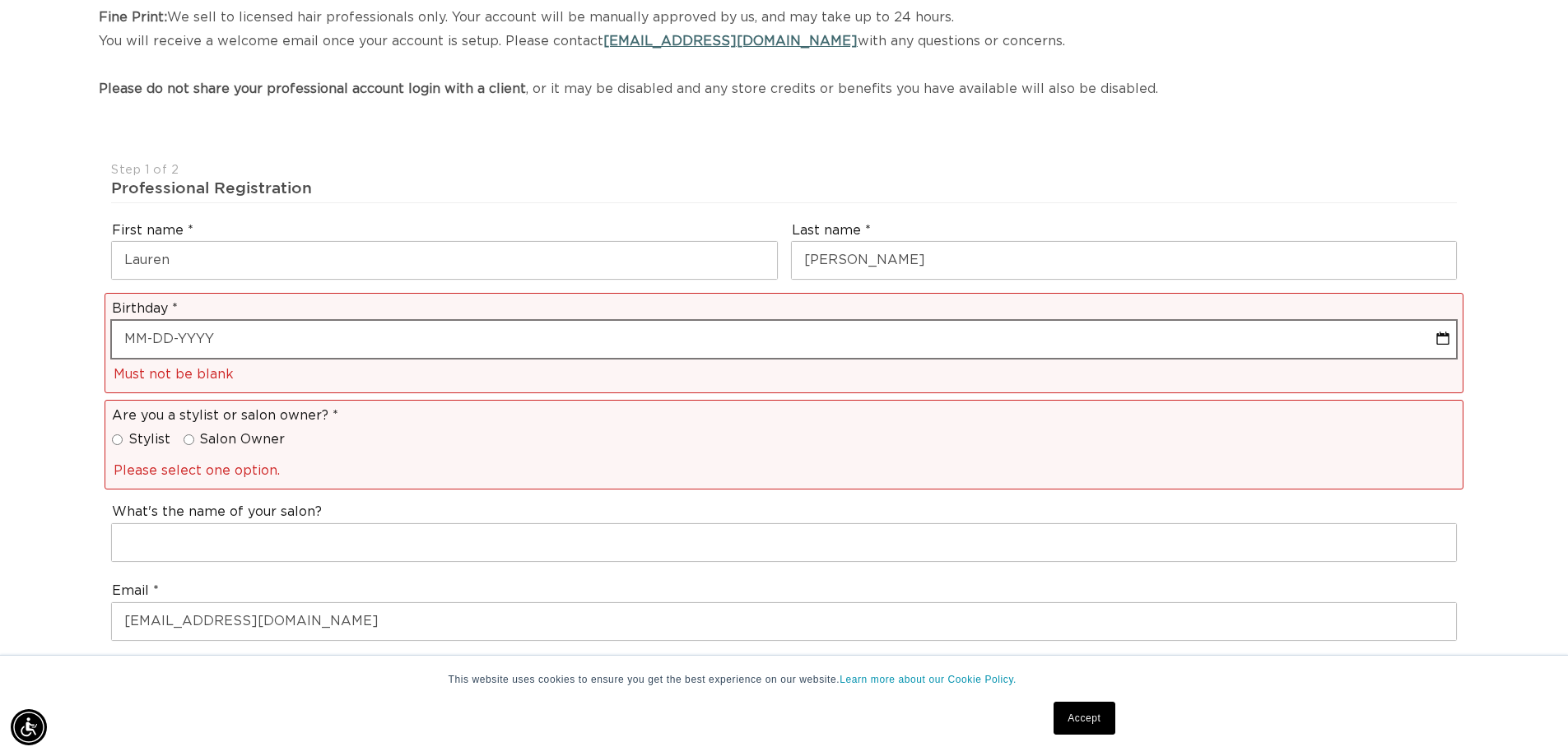
scroll to position [276, 0]
click at [264, 344] on input "text" at bounding box center [784, 338] width 1344 height 37
select select "8"
select select "2025"
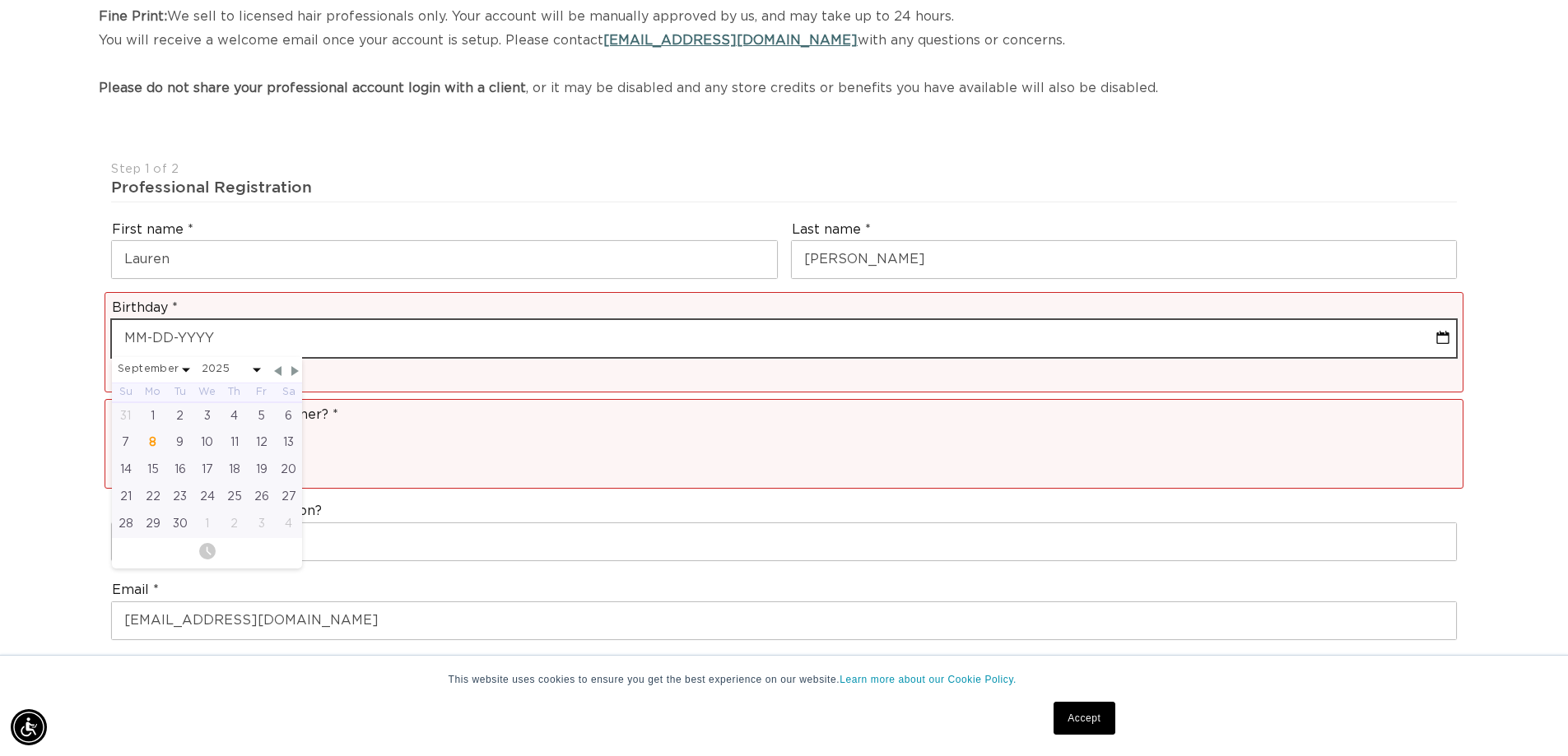
scroll to position [0, 2903]
type input "09"
select select "8"
select select "2025"
type input "09-1"
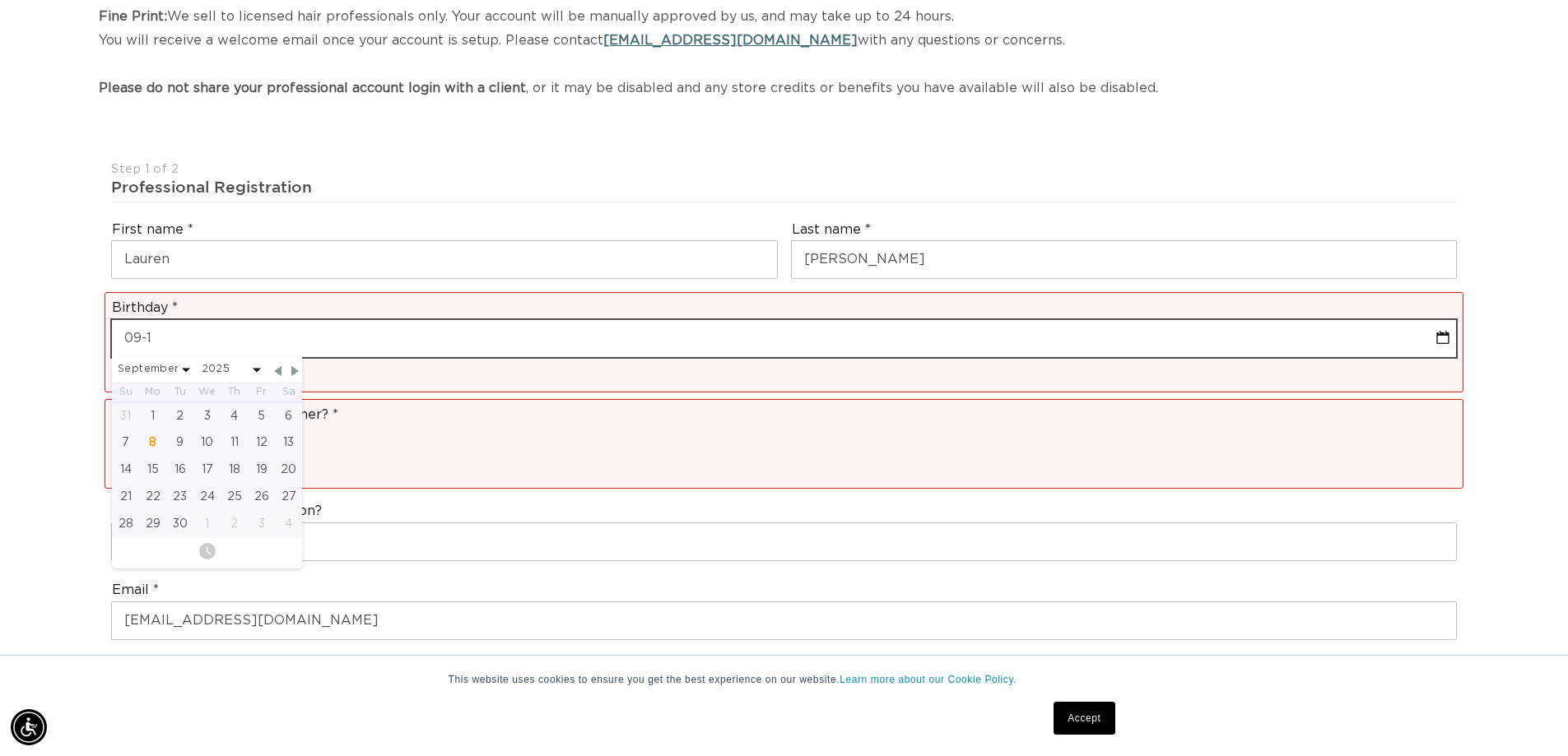
select select "8"
select select "2025"
type input "09-17"
select select "8"
select select "2025"
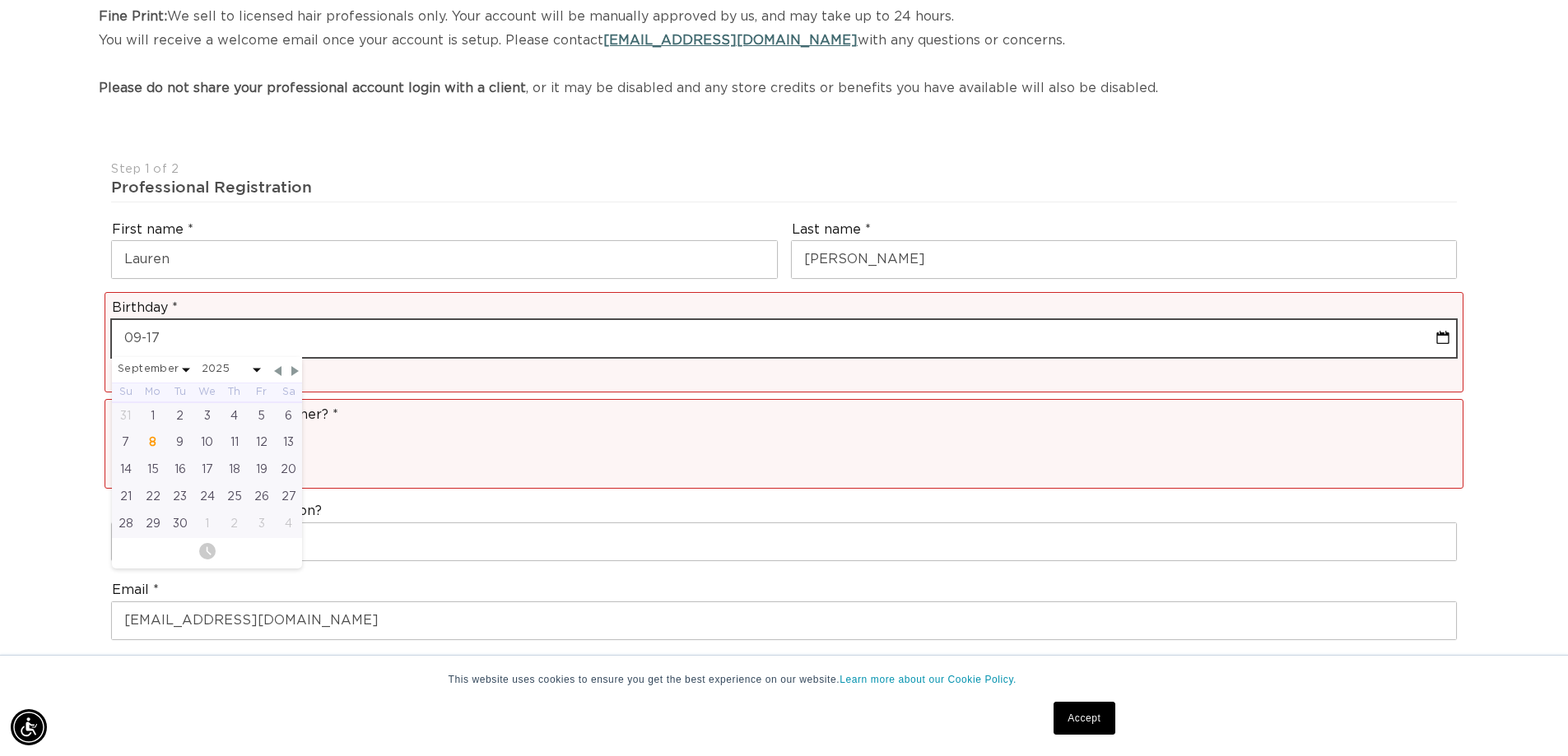
type input "09-17-1"
select select "8"
select select "2025"
type input "09-17-19"
select select "8"
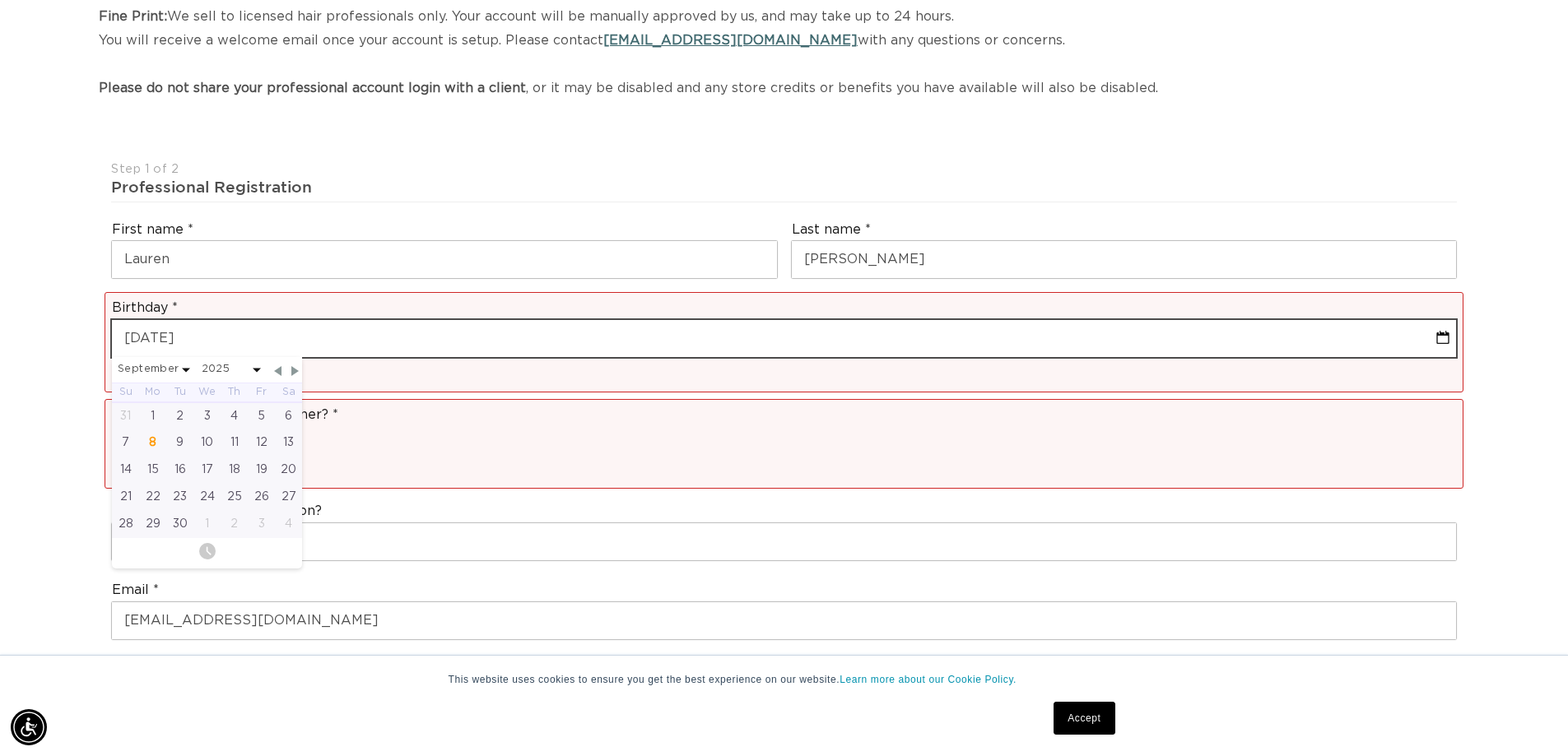
select select "2025"
type input "09-17-1993"
select select "8"
select select "1993"
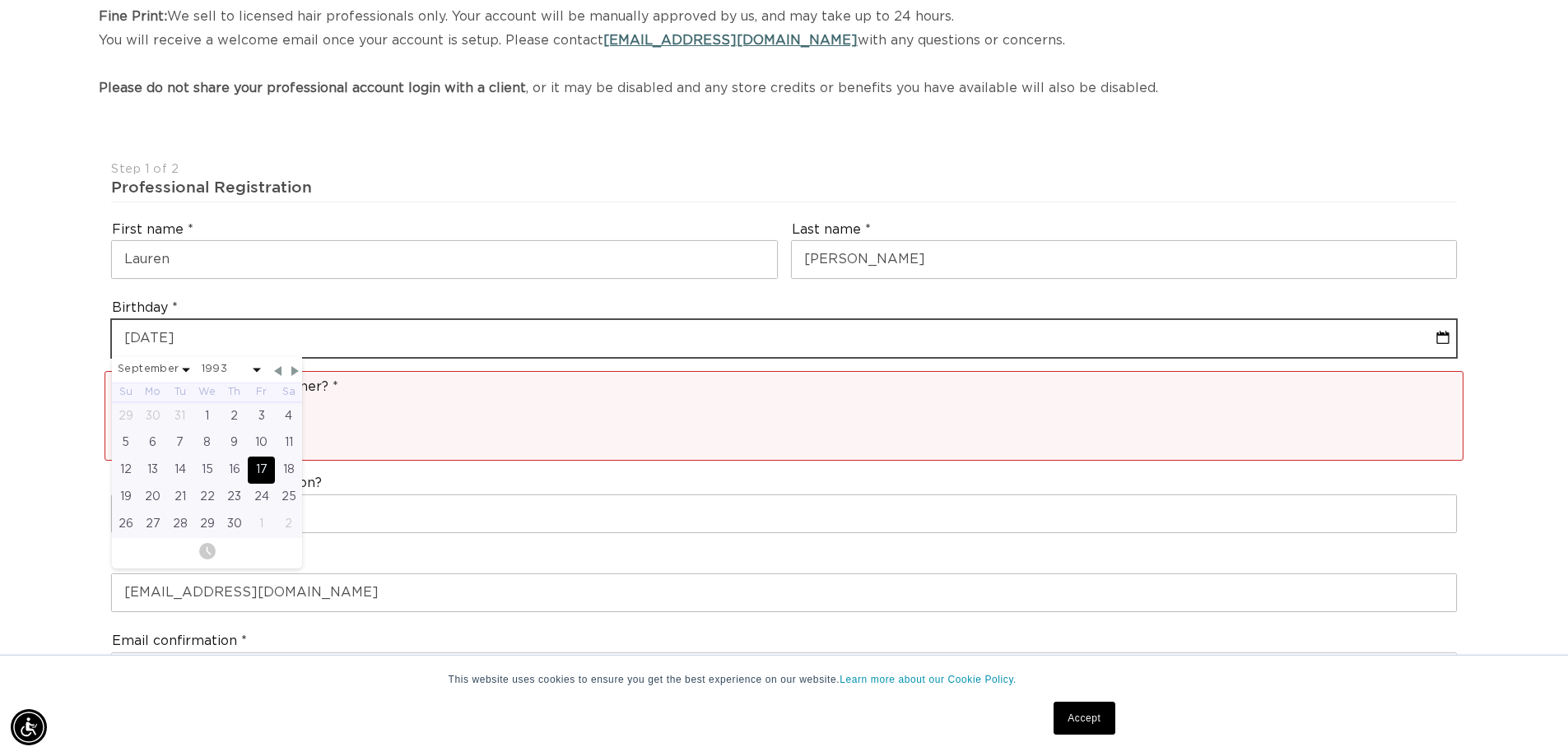
type input "09-17-1993"
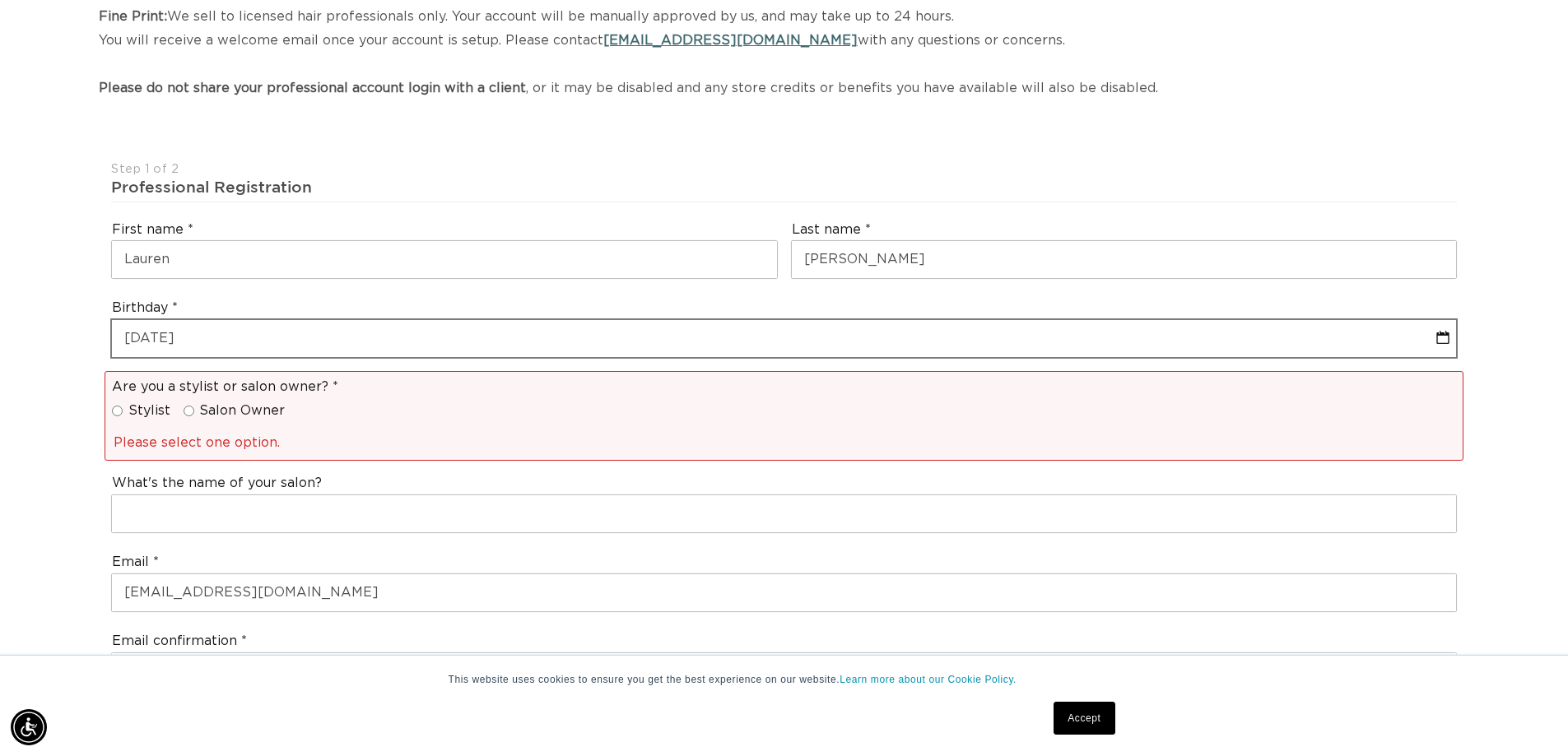
scroll to position [0, 0]
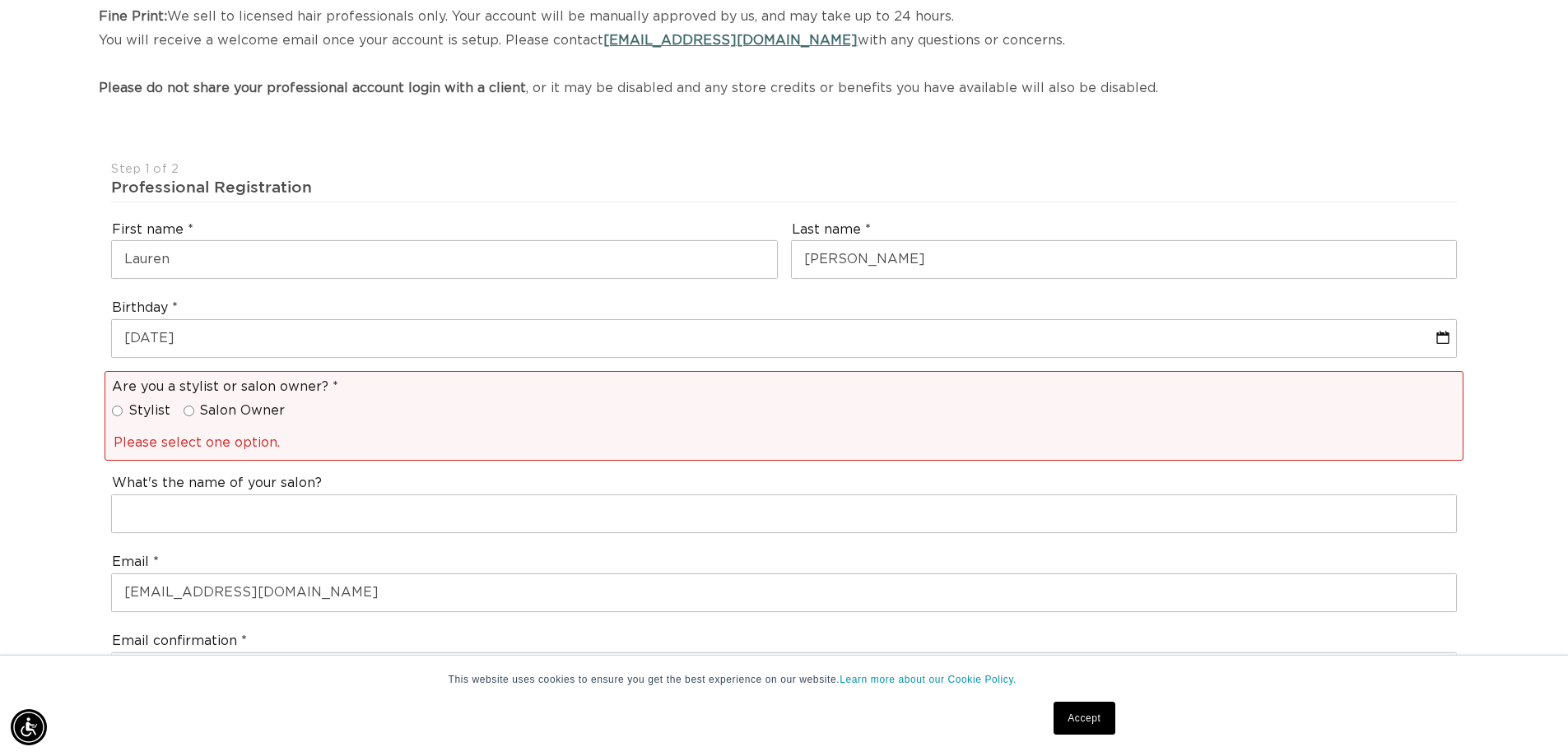
click at [200, 414] on span "Salon Owner" at bounding box center [242, 411] width 85 height 17
click at [194, 414] on input "Salon Owner" at bounding box center [189, 412] width 11 height 11
radio input "true"
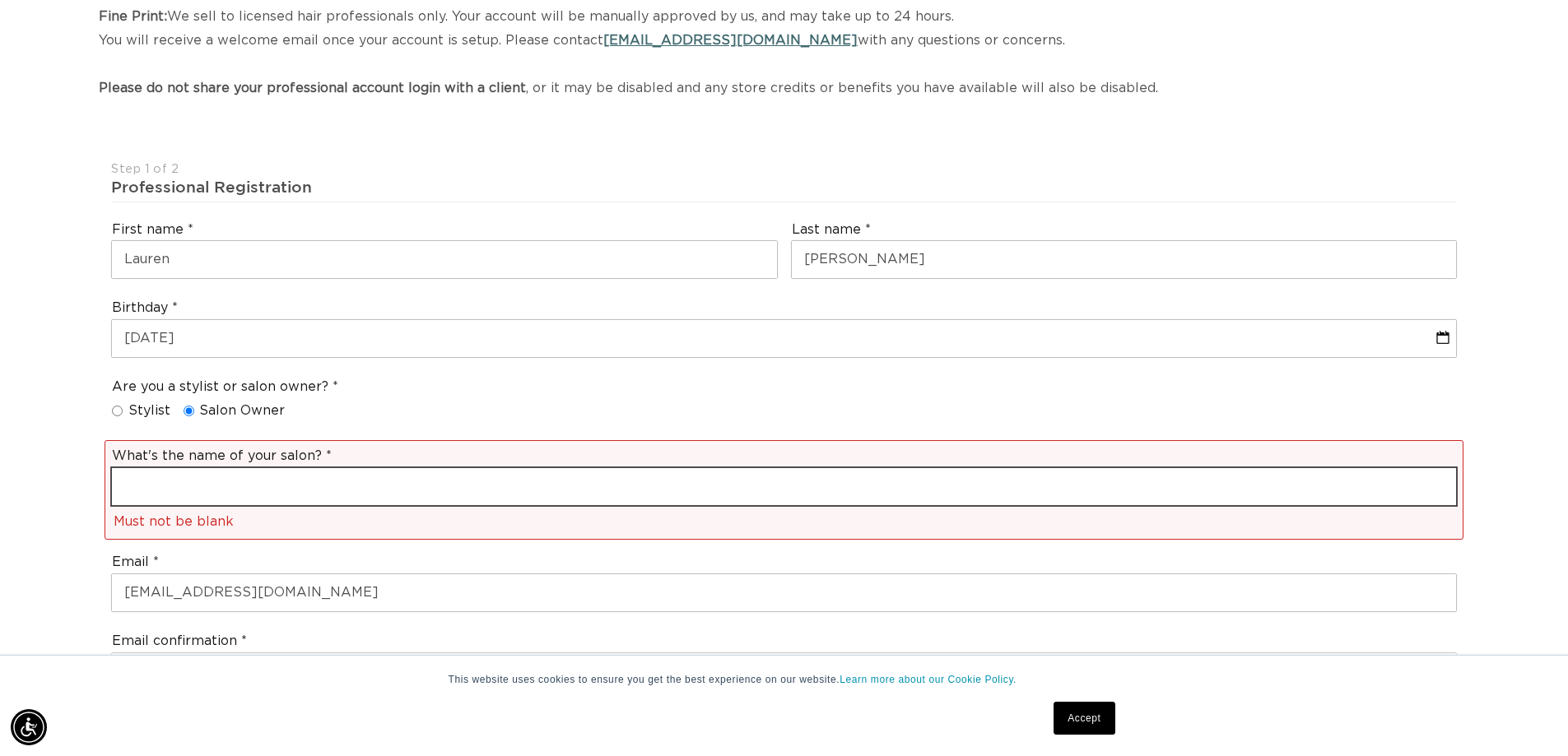
click at [200, 475] on input "text" at bounding box center [784, 487] width 1344 height 37
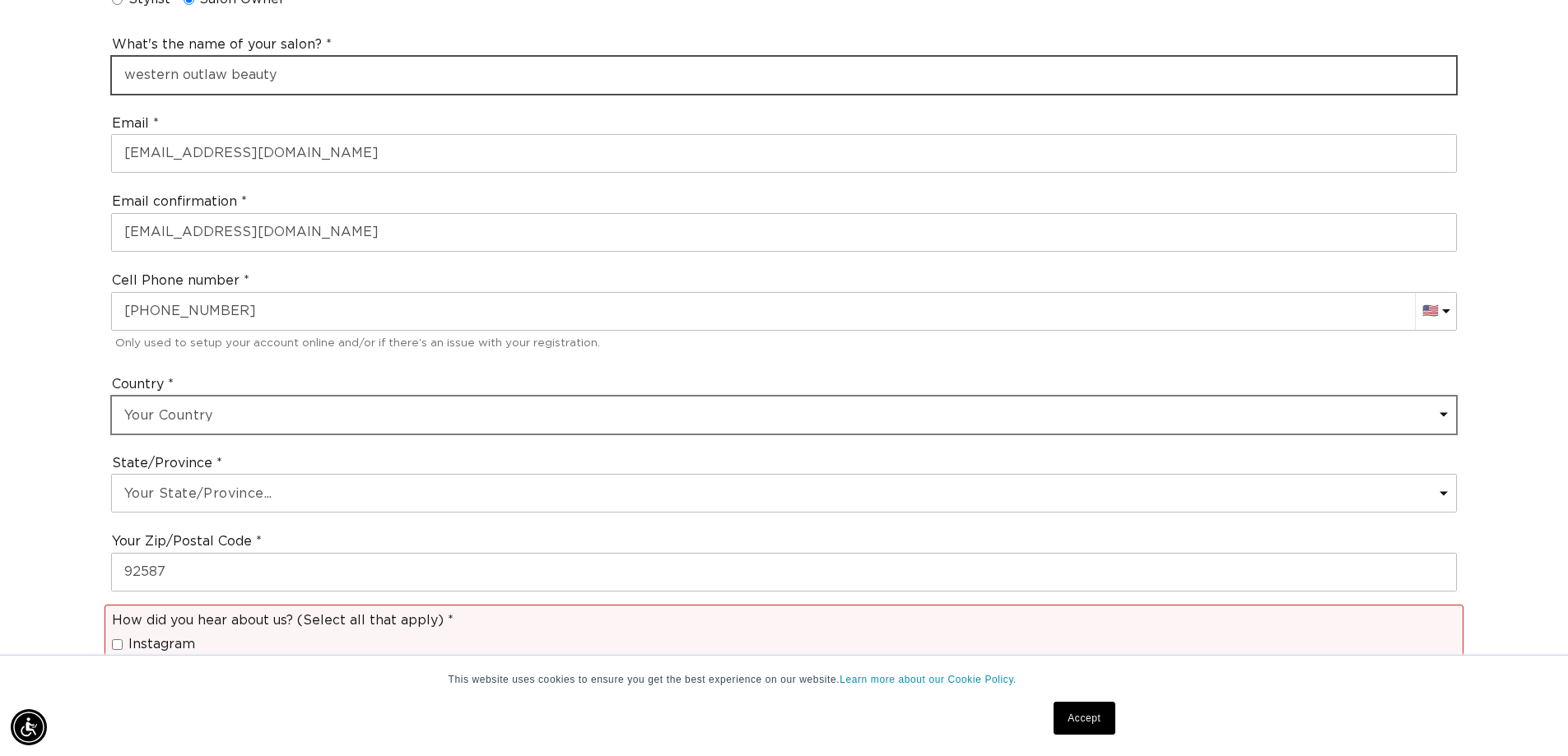
scroll to position [0, 1451]
type input "western outlaw beauty"
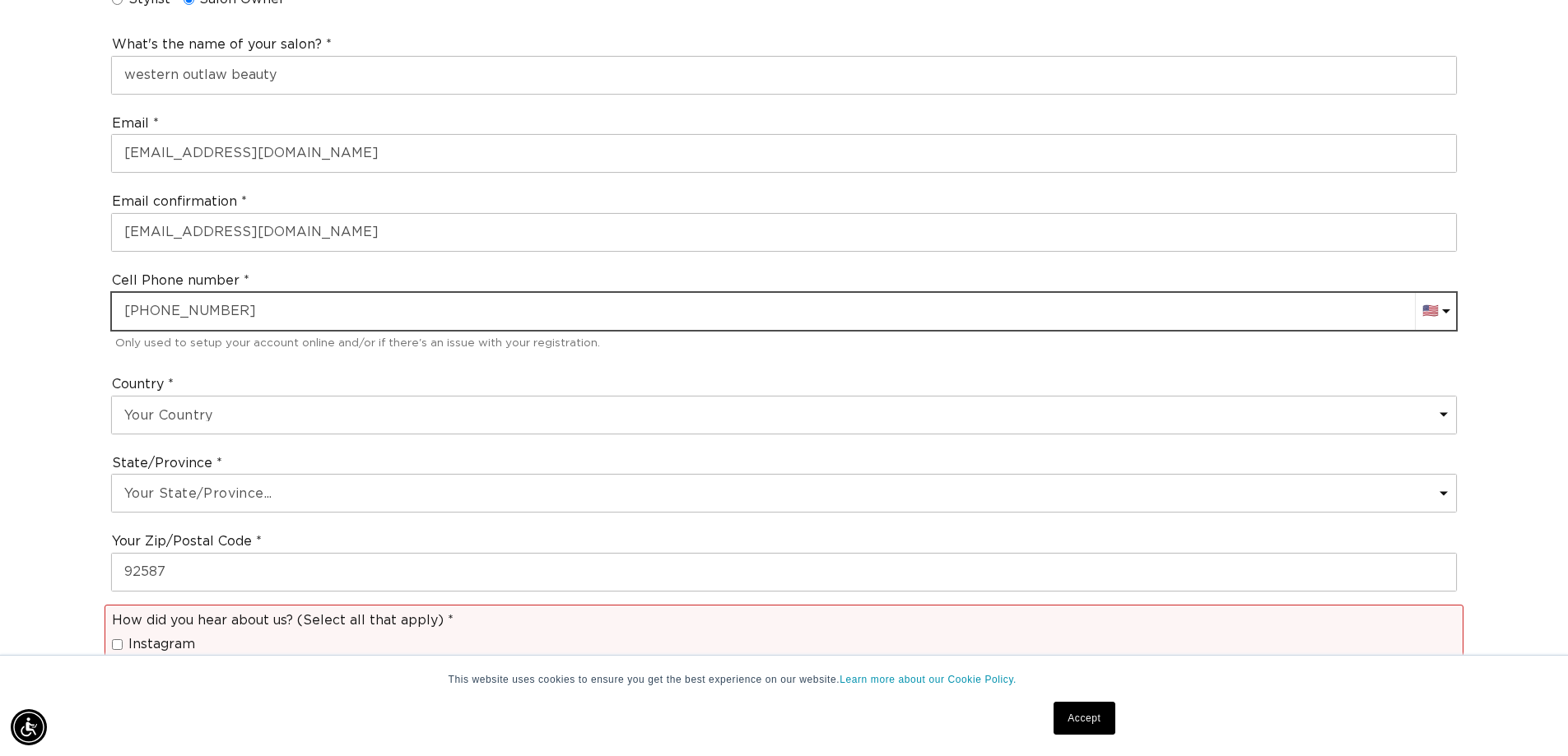
drag, startPoint x: 256, startPoint y: 309, endPoint x: 7, endPoint y: 296, distance: 249.3
click at [7, 296] on div "Join the AQUA family and unlock professional access and pricing Fine Print: We …" at bounding box center [784, 425] width 1568 height 1888
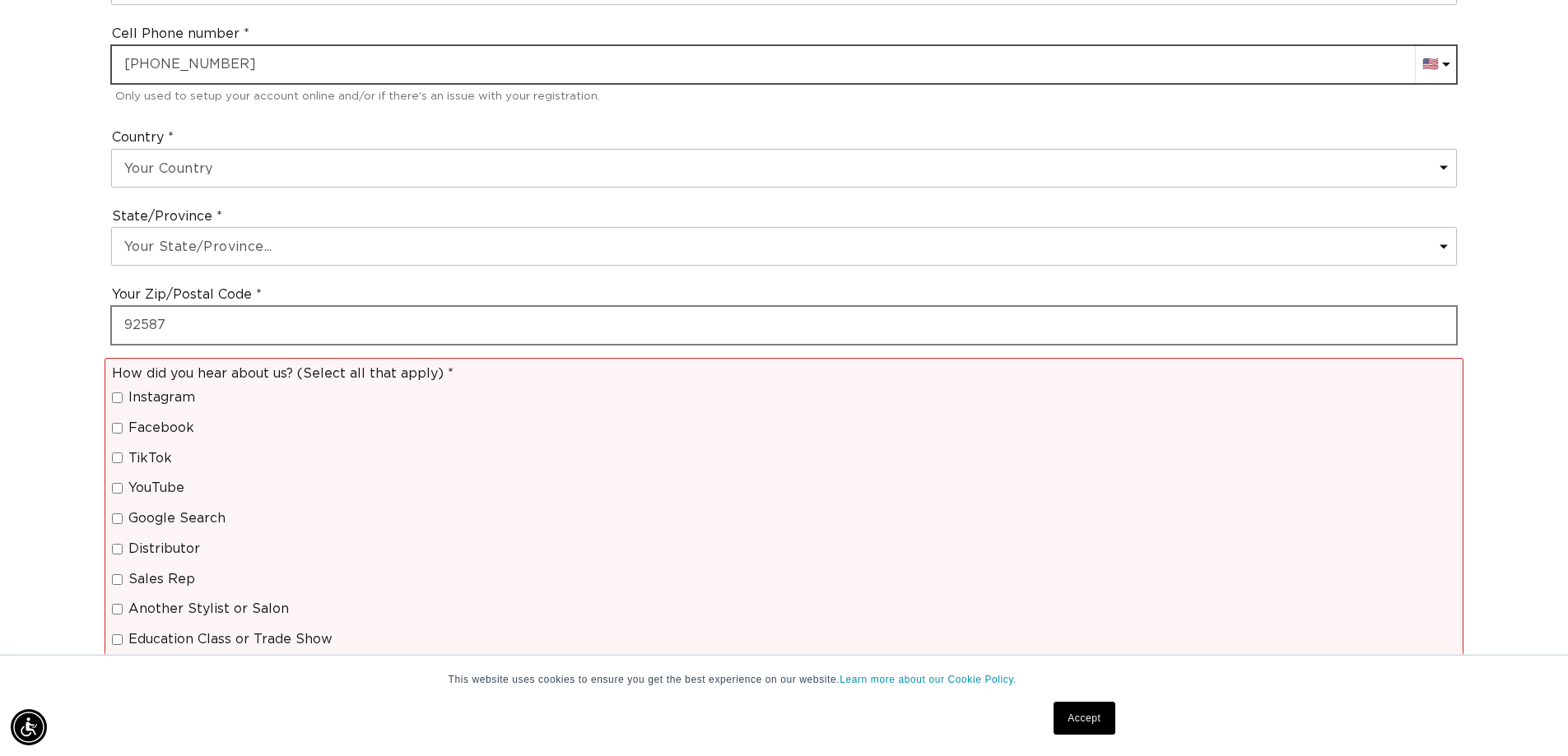
scroll to position [0, 0]
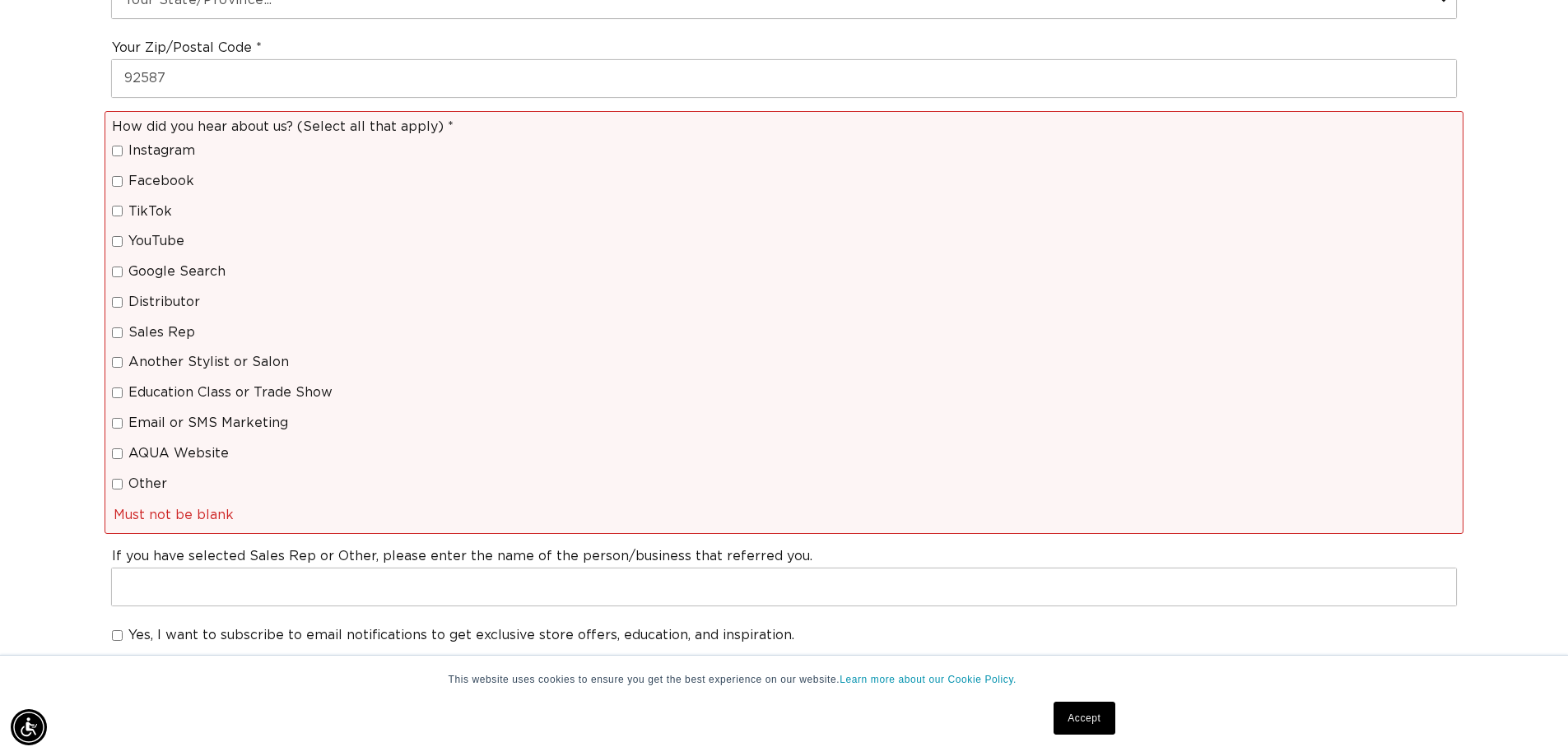
type input "+1 951 386 5496"
click at [115, 367] on input "Another Stylist or Salon" at bounding box center [117, 363] width 11 height 11
checkbox input "true"
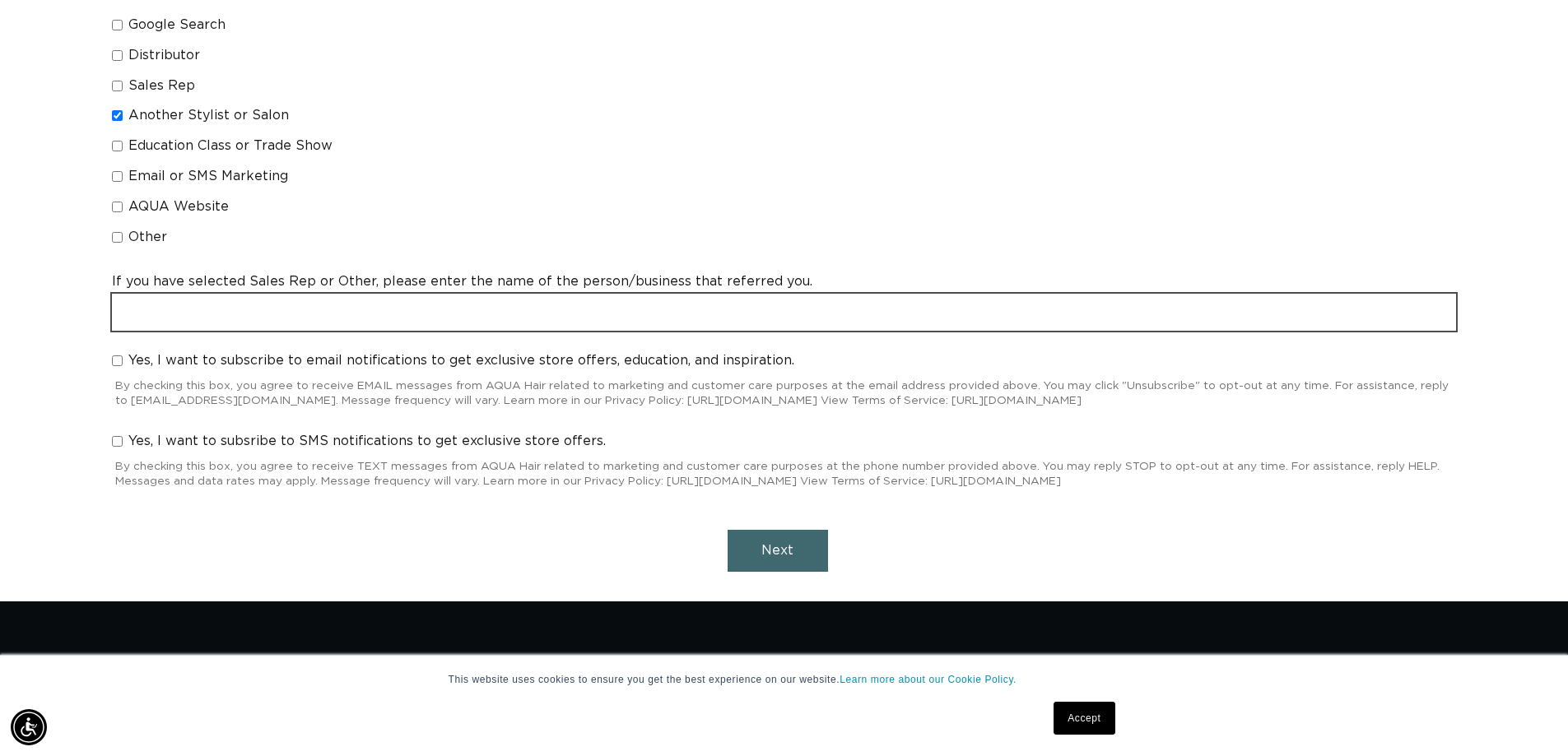
click at [424, 308] on input "text" at bounding box center [784, 312] width 1344 height 37
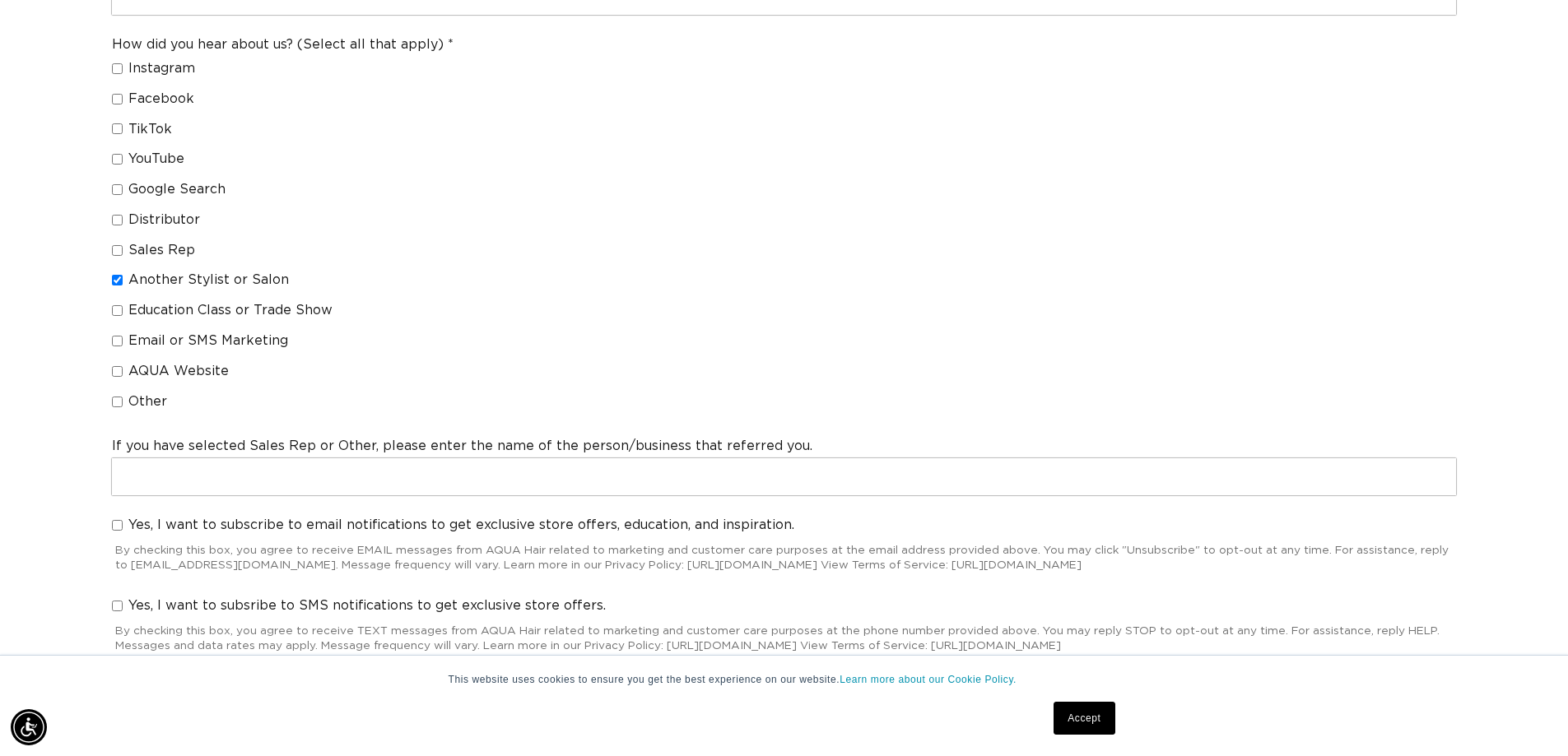
click at [117, 195] on label "Google Search" at bounding box center [276, 189] width 328 height 17
click at [117, 195] on input "Google Search" at bounding box center [117, 189] width 11 height 11
checkbox input "true"
click at [122, 280] on label "Another Stylist or Salon" at bounding box center [276, 280] width 328 height 17
click at [122, 280] on input "Another Stylist or Salon" at bounding box center [117, 280] width 11 height 11
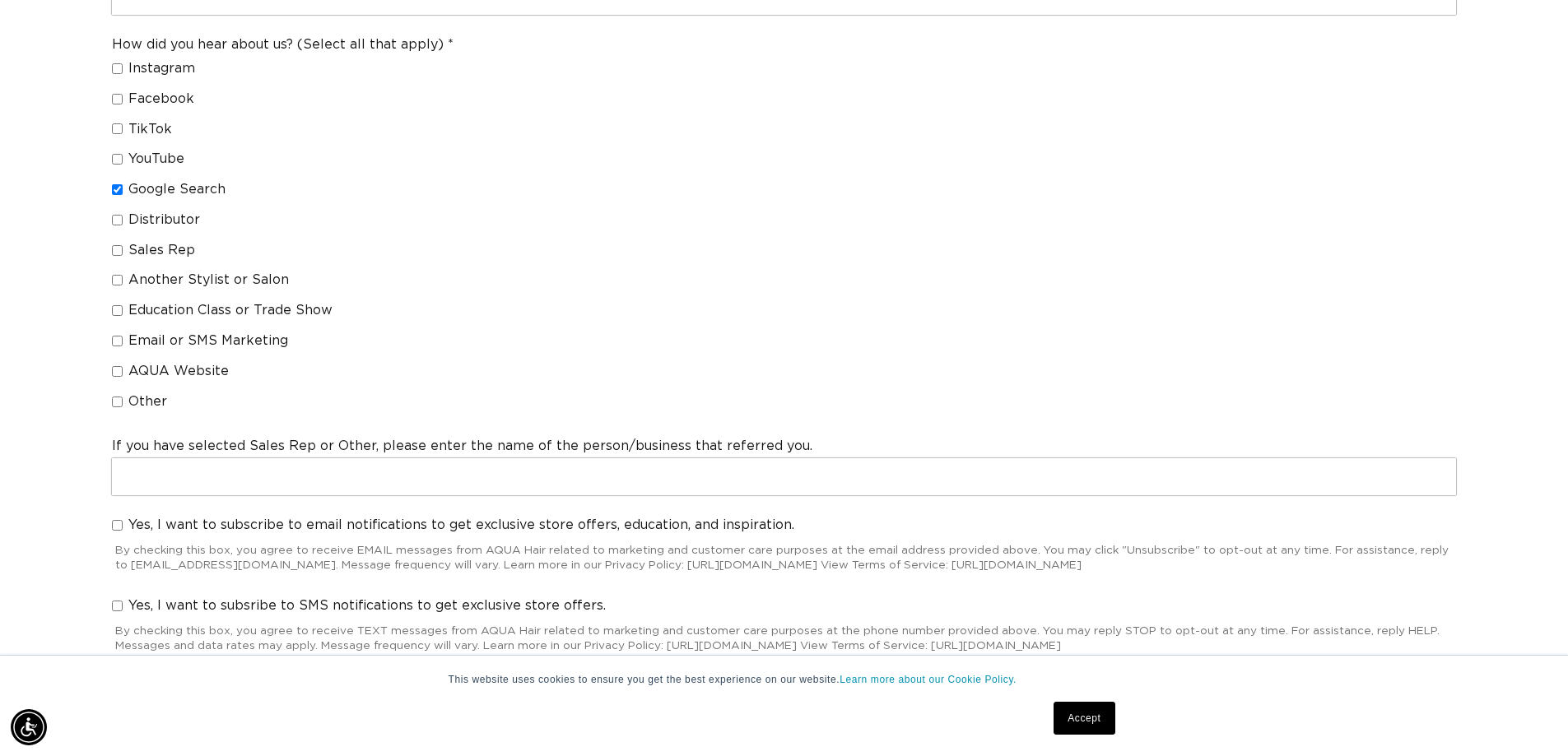
checkbox input "false"
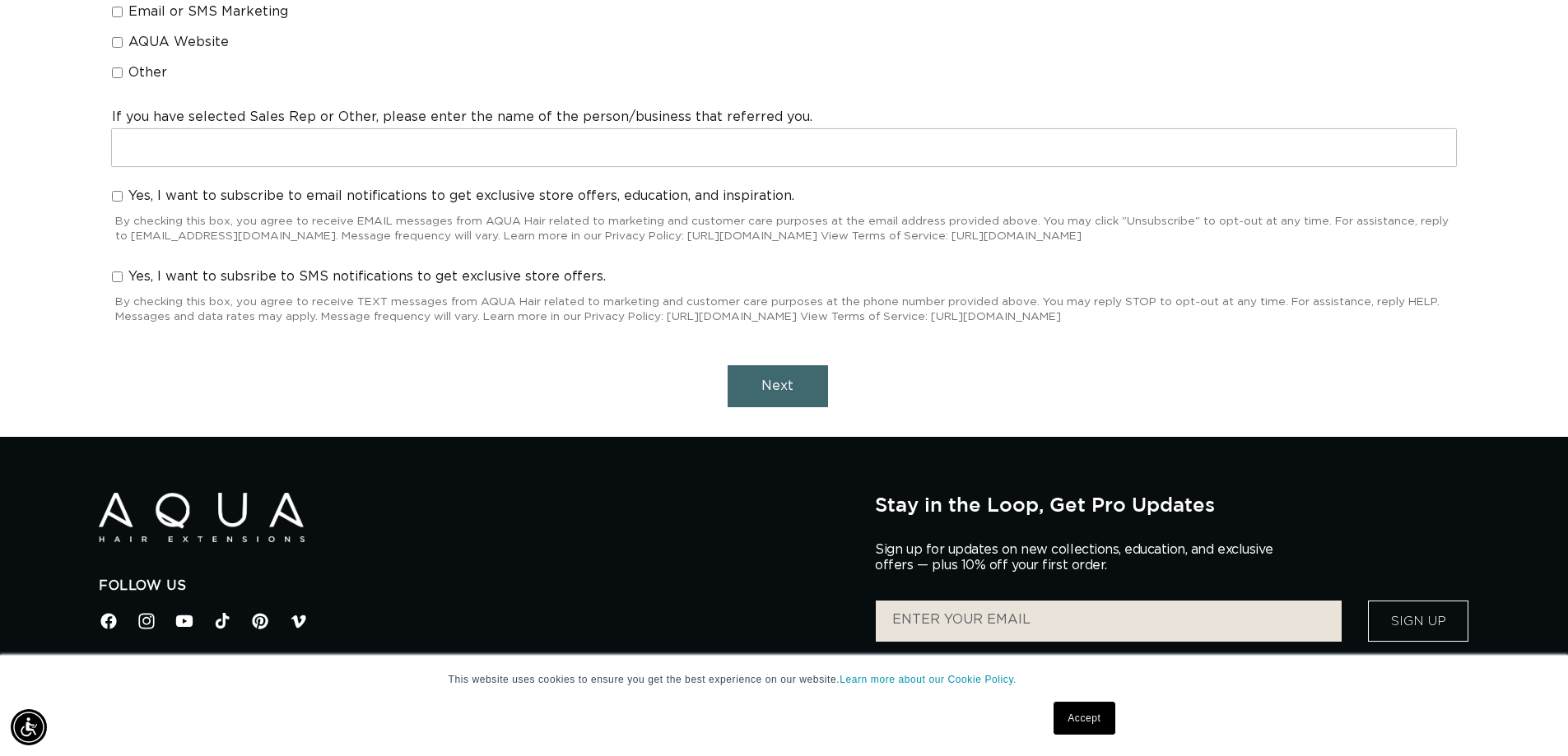
click at [817, 394] on button "Next" at bounding box center [778, 386] width 101 height 42
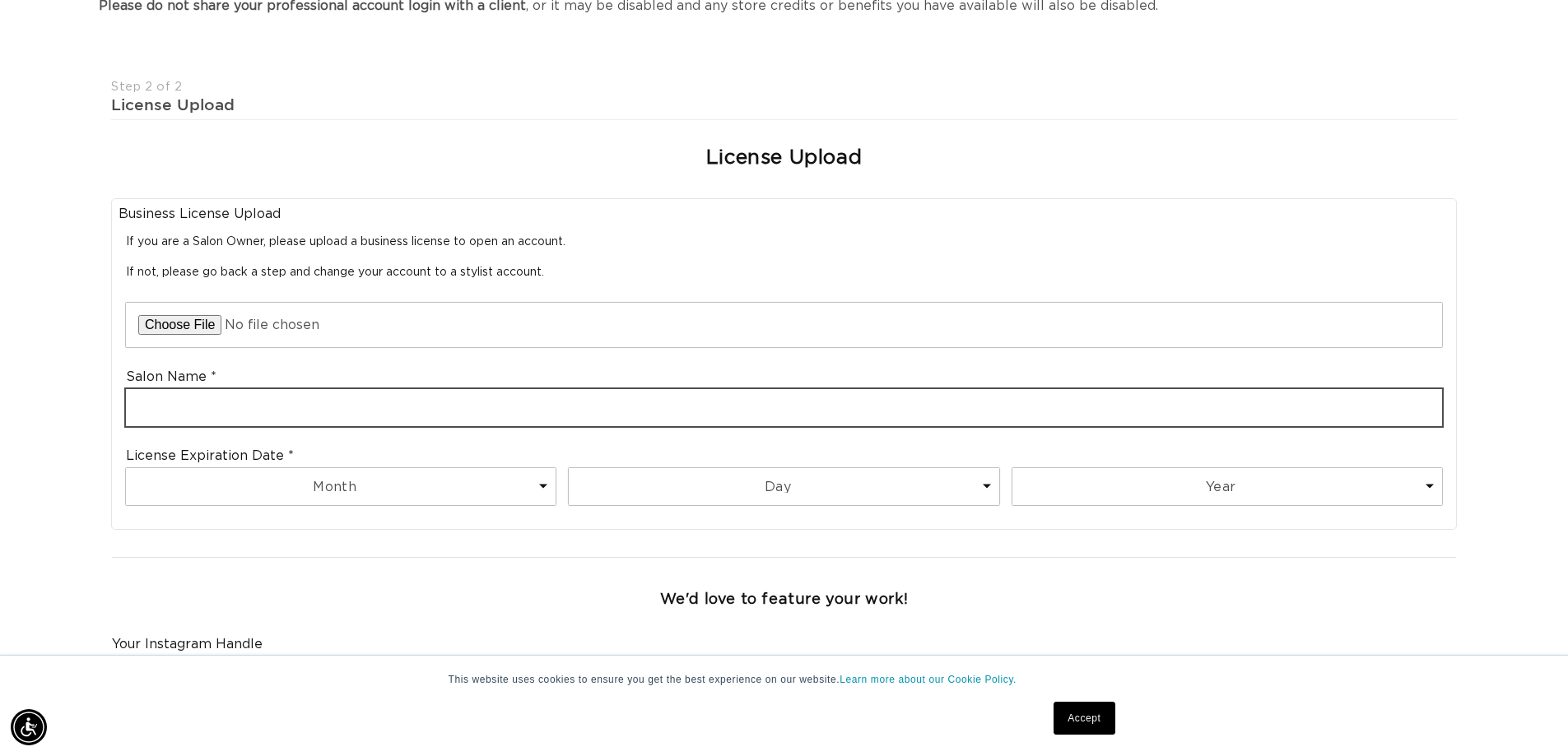
click at [362, 410] on input "text" at bounding box center [784, 407] width 1317 height 37
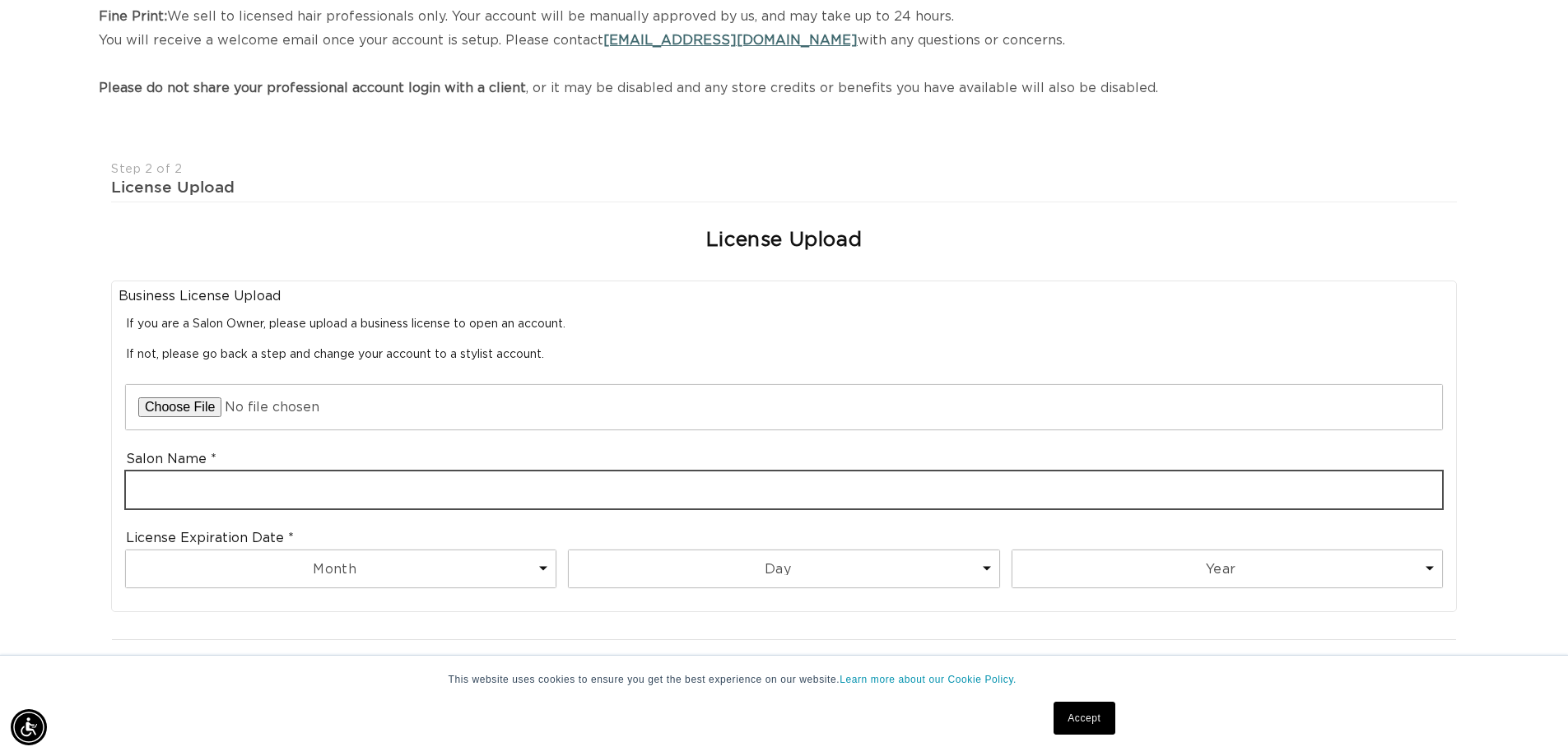
scroll to position [85, 0]
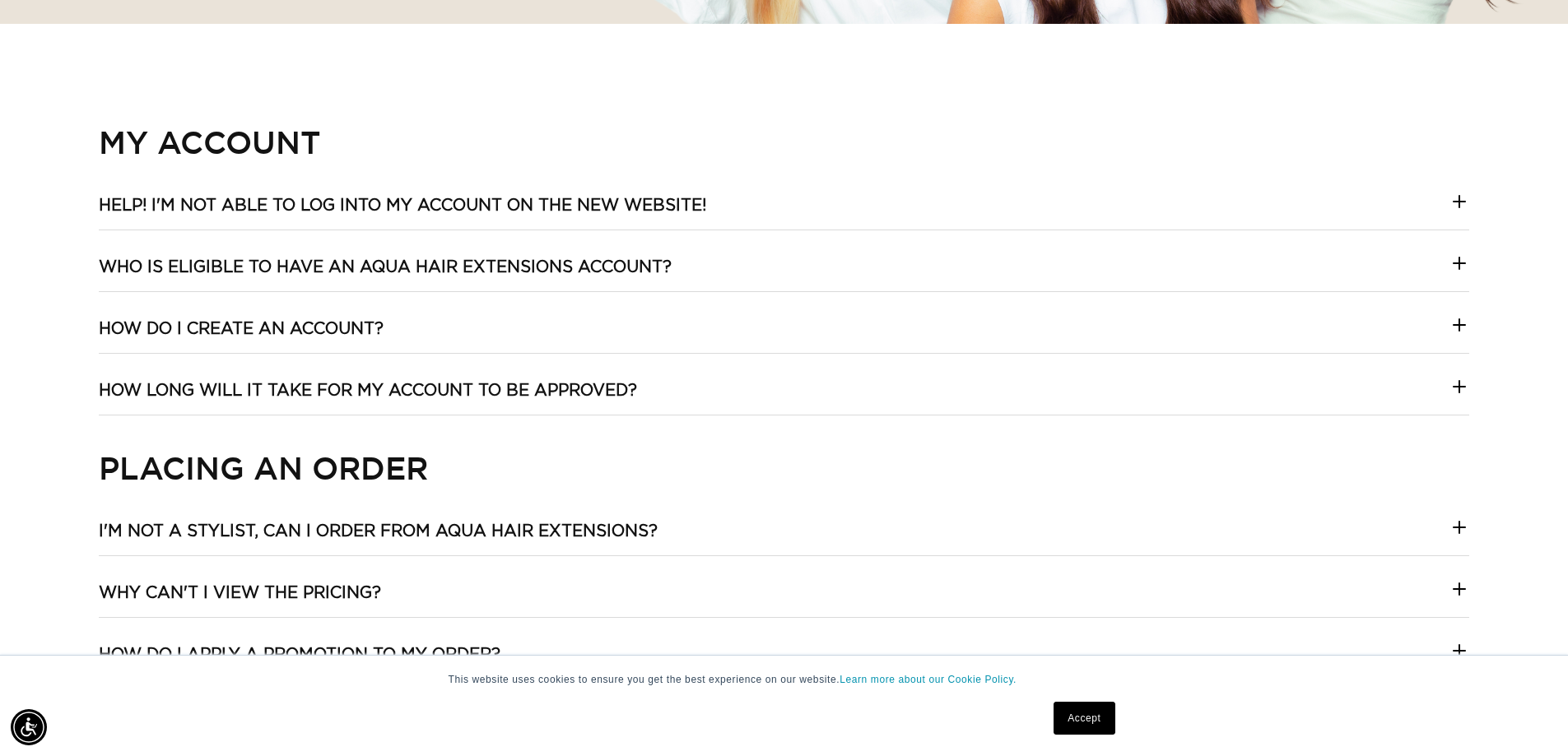
scroll to position [823, 0]
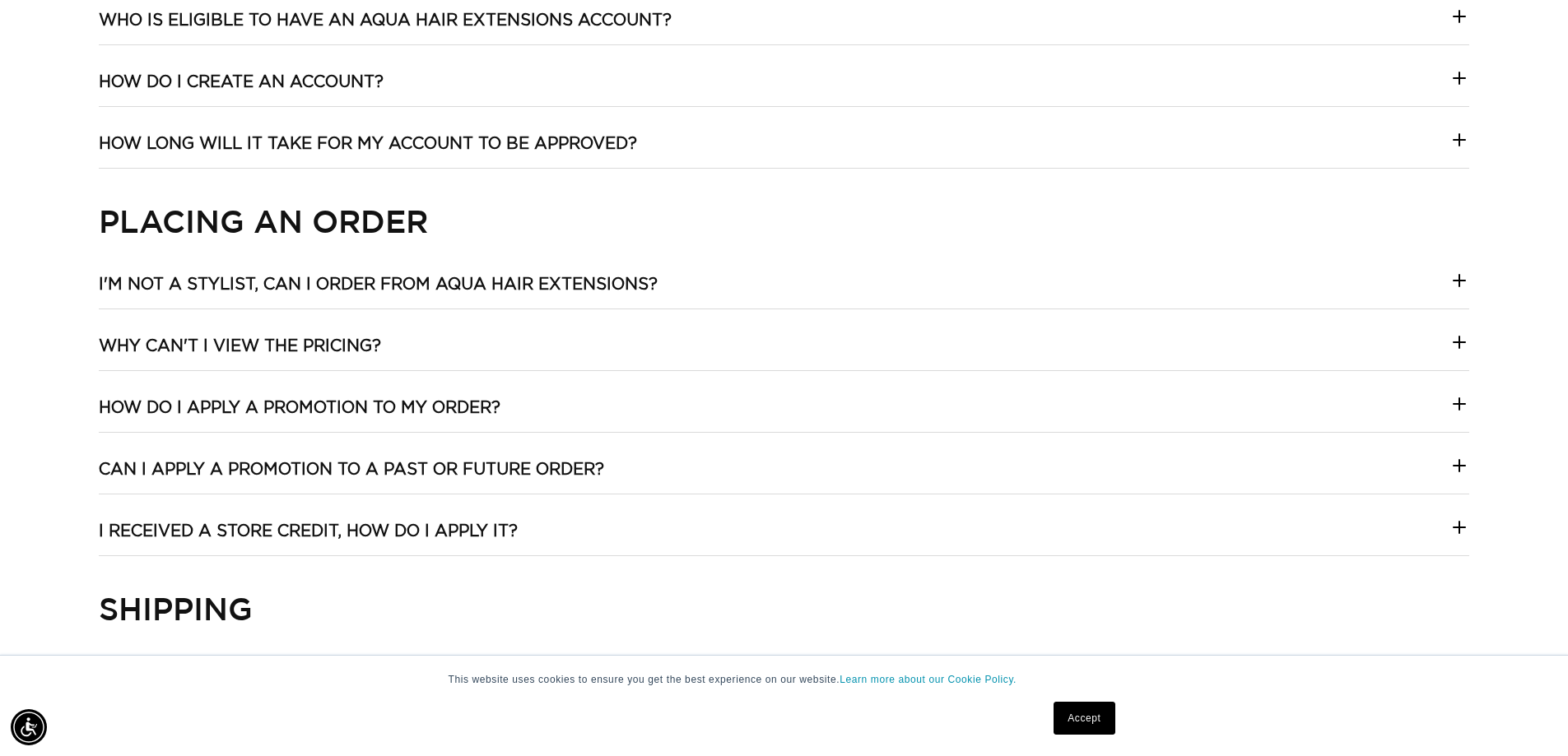
click at [765, 286] on summary "I'm not a stylist, can I order from Aqua Hair Extensions?" at bounding box center [784, 291] width 1371 height 34
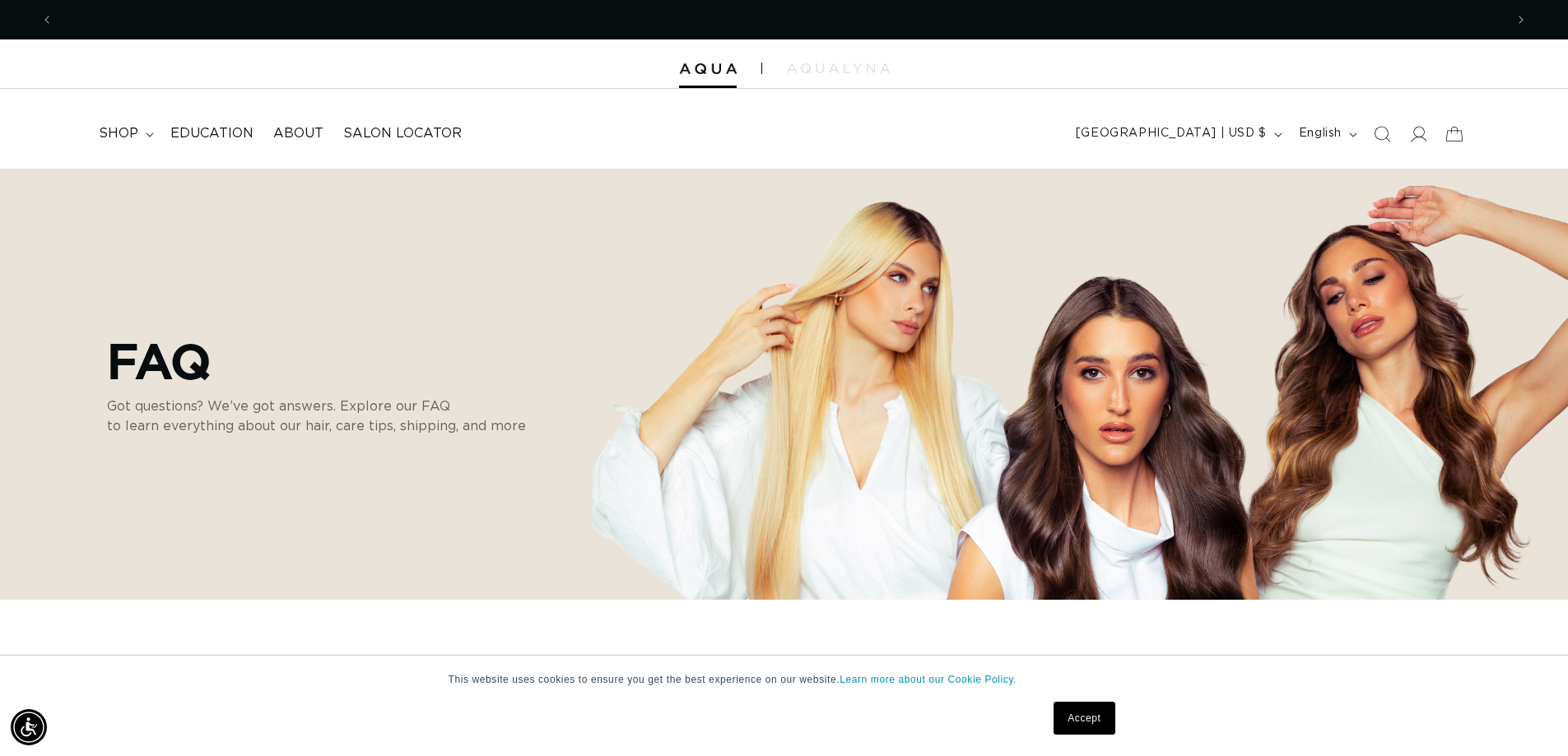
scroll to position [0, 2903]
